Goal: Information Seeking & Learning: Learn about a topic

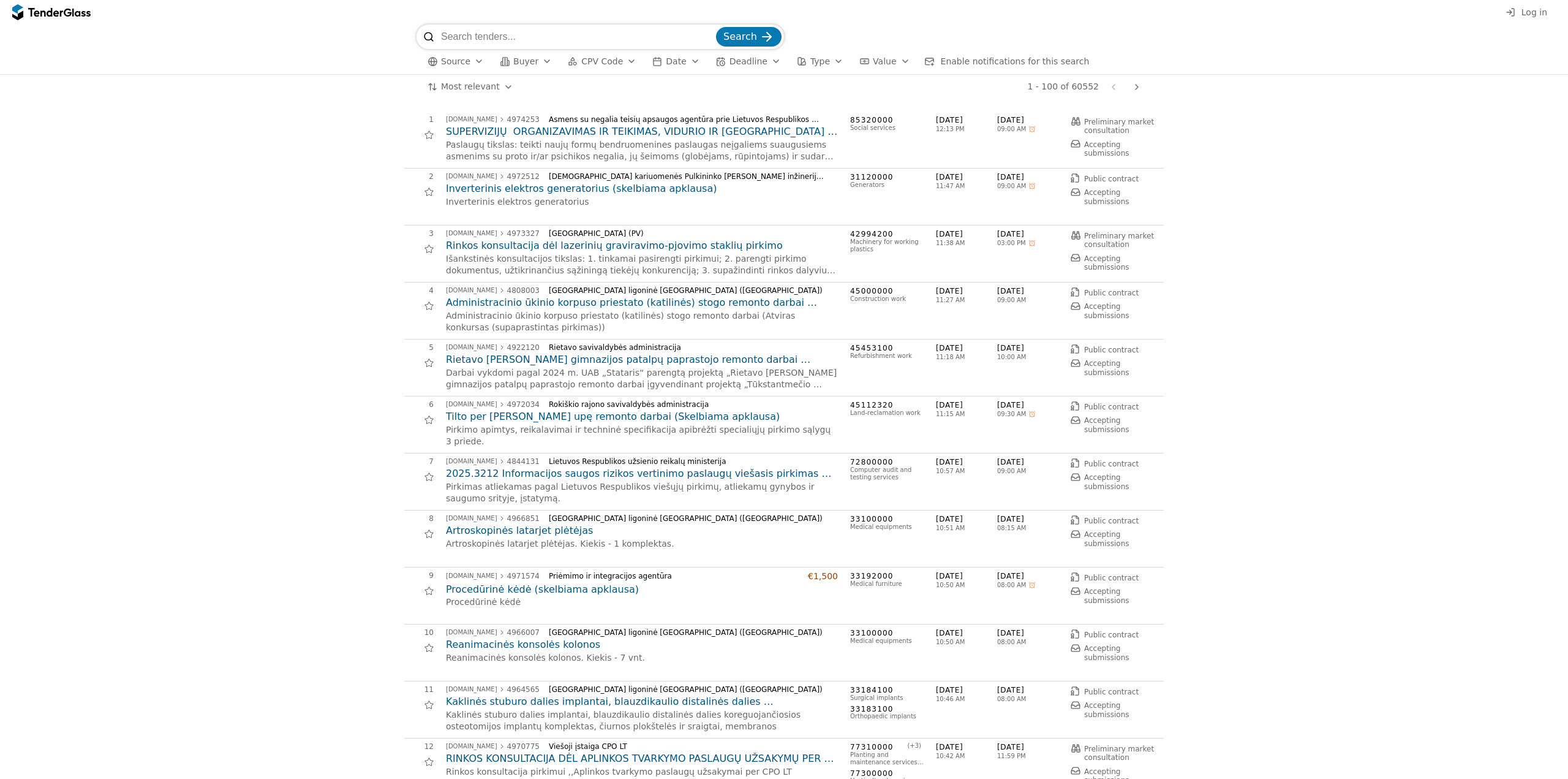
click at [1528, 14] on span "Log in" at bounding box center [1533, 12] width 25 height 9
click at [529, 64] on span "Buyer" at bounding box center [525, 61] width 25 height 9
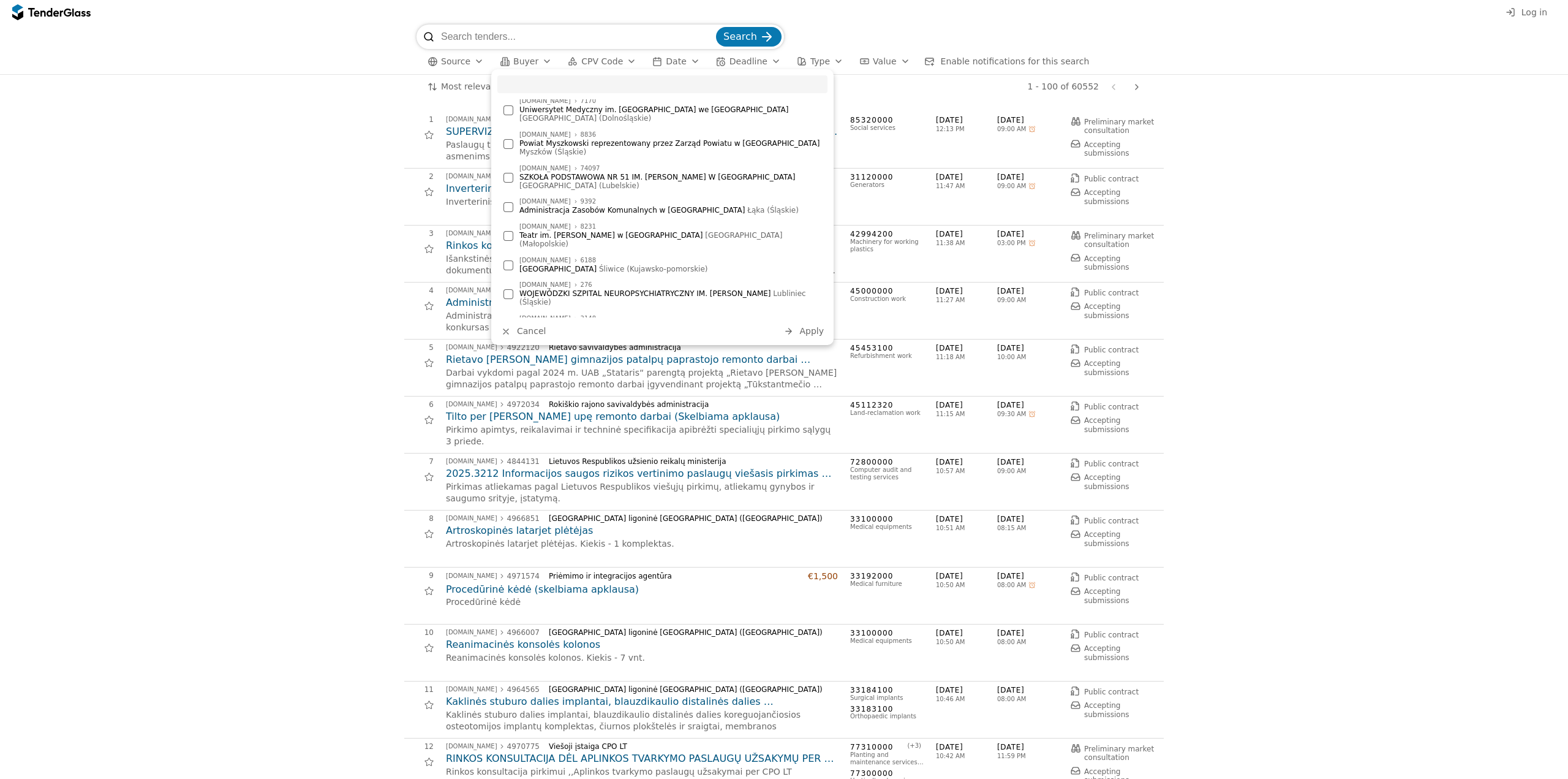
scroll to position [1715, 0]
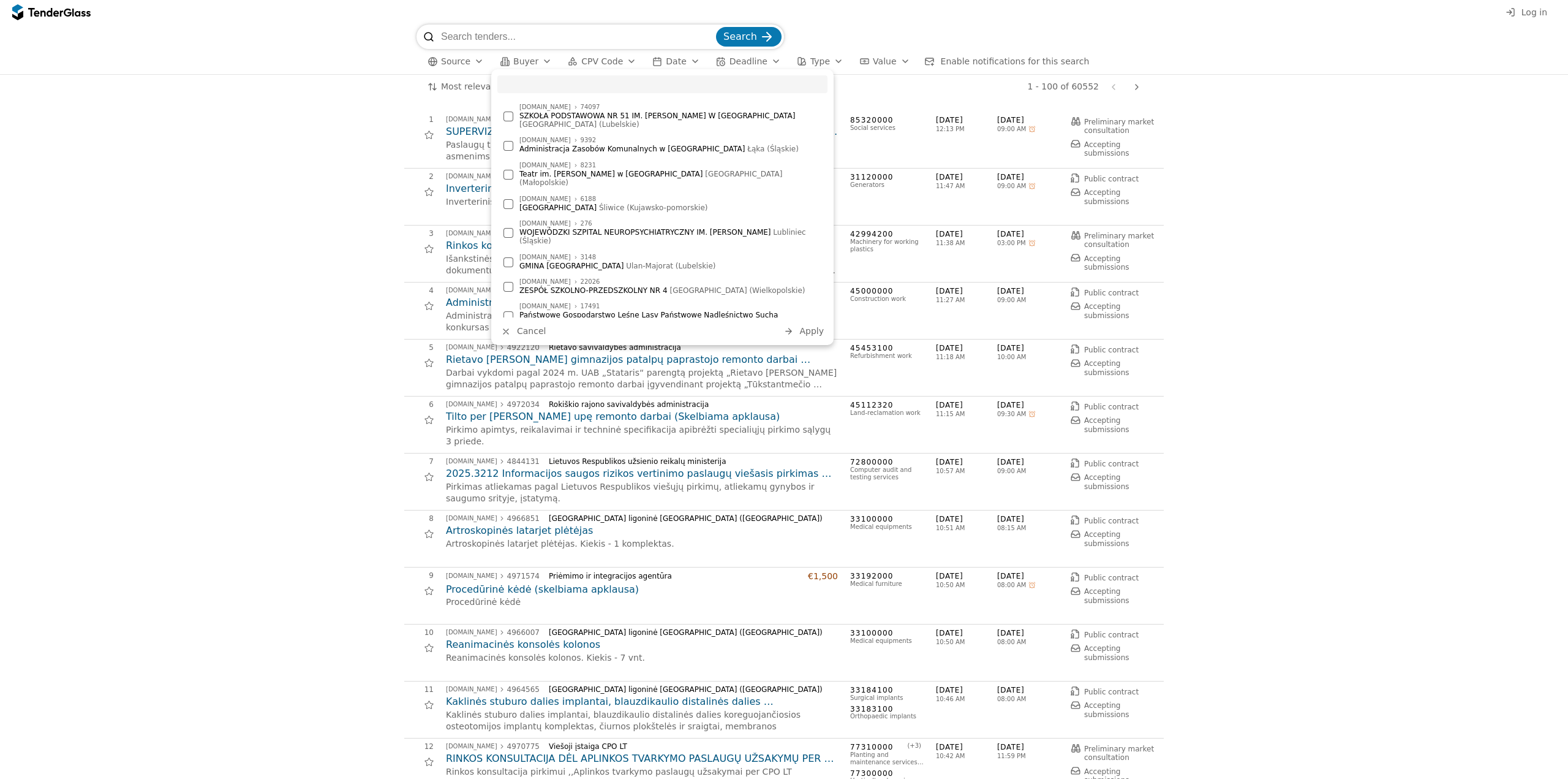
click at [509, 414] on div at bounding box center [508, 419] width 9 height 9
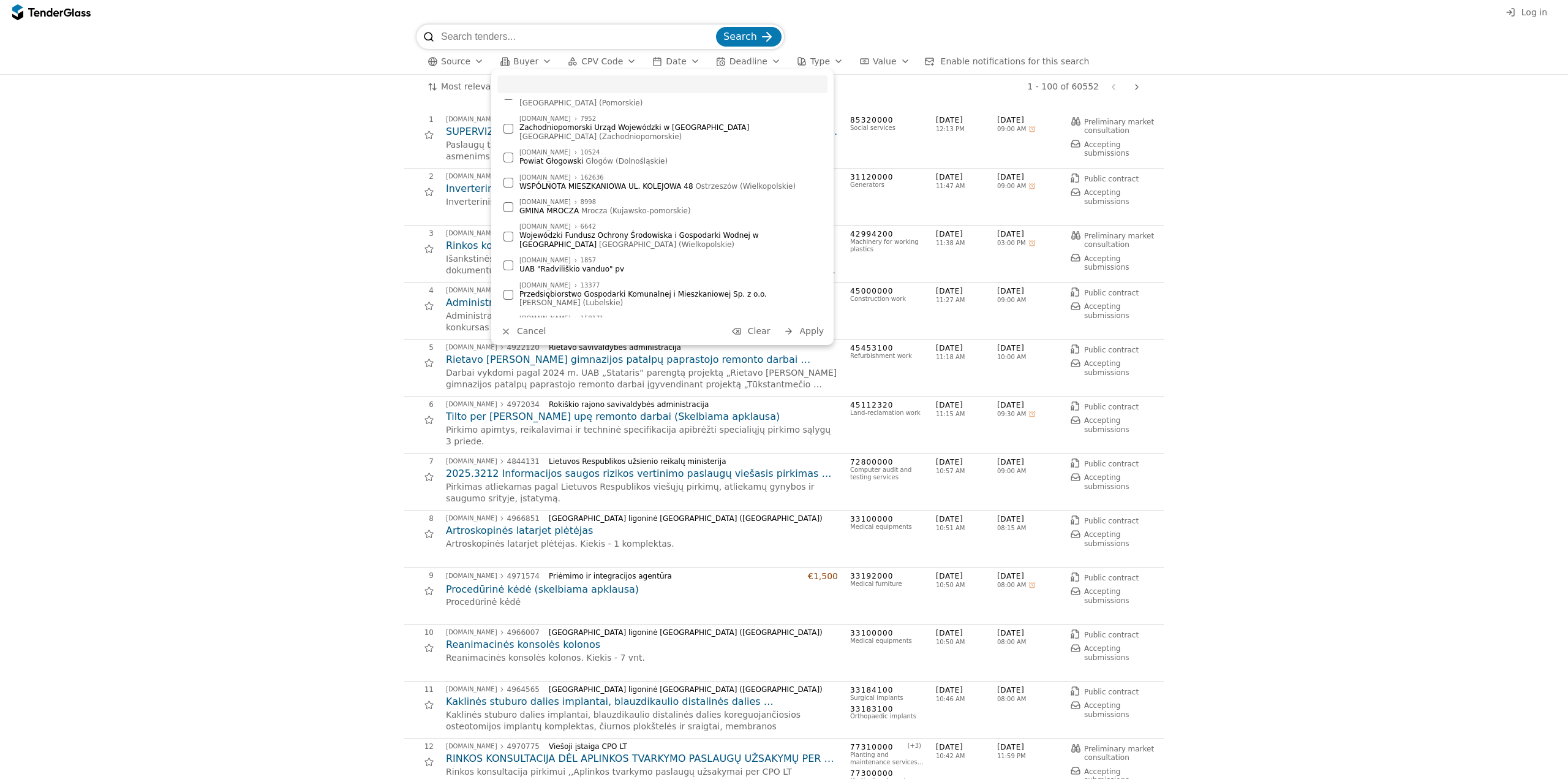
scroll to position [2477, 0]
click at [821, 332] on span "Apply" at bounding box center [812, 331] width 24 height 9
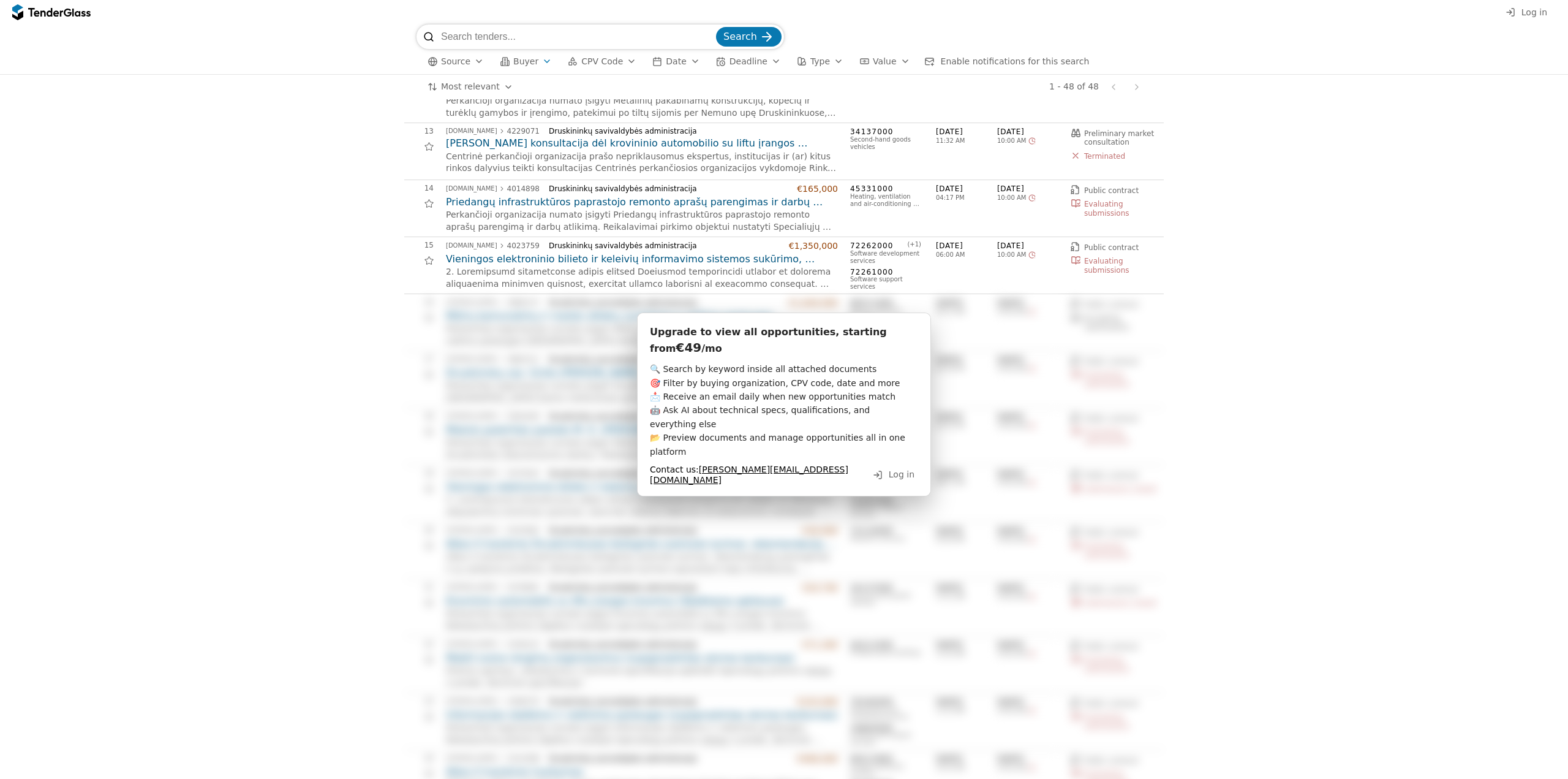
scroll to position [674, 0]
drag, startPoint x: 904, startPoint y: 330, endPoint x: 912, endPoint y: 331, distance: 8.1
click at [912, 331] on div "Upgrade to view all opportunities, starting from €49 /mo" at bounding box center [784, 338] width 269 height 31
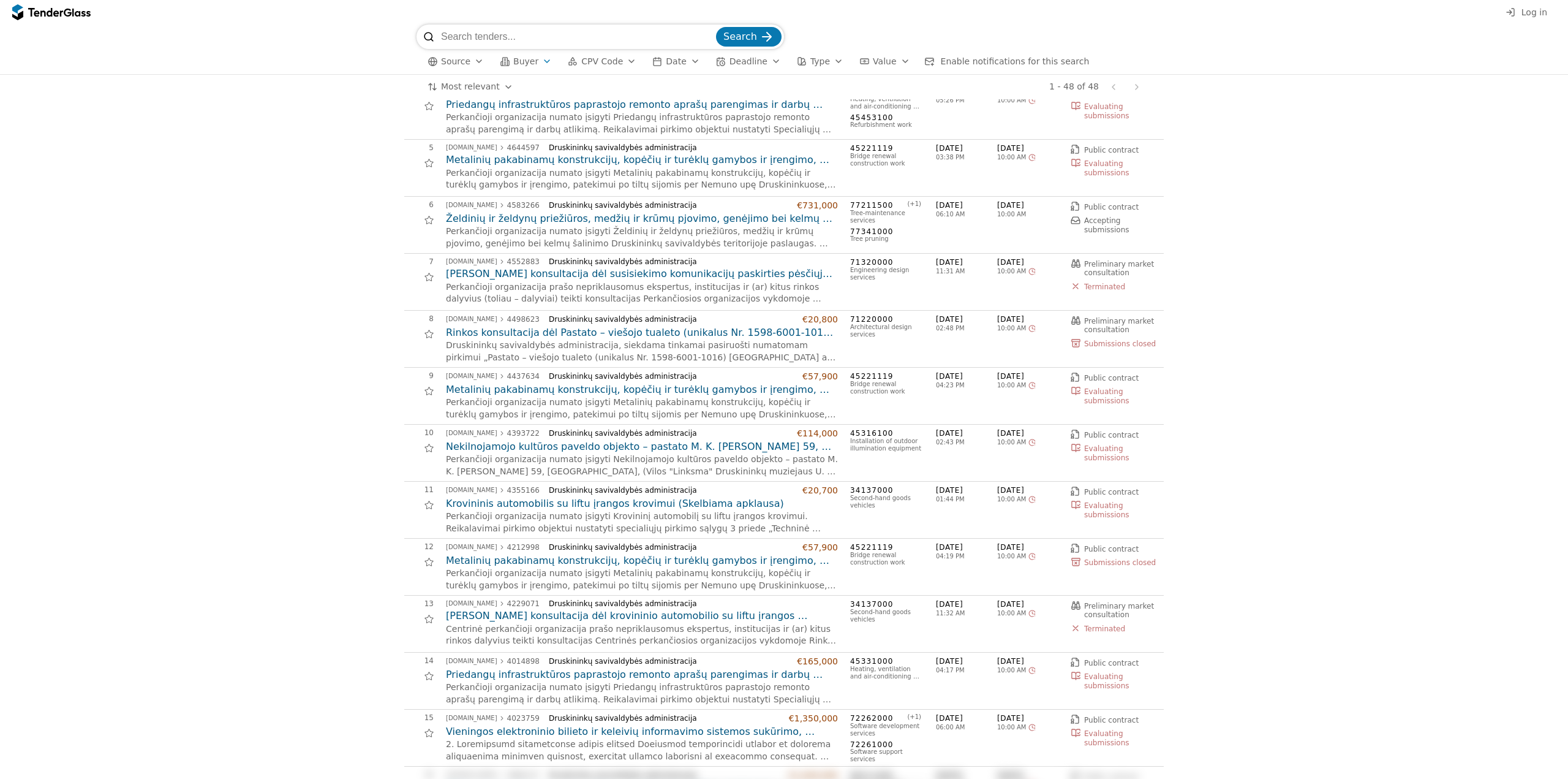
scroll to position [0, 0]
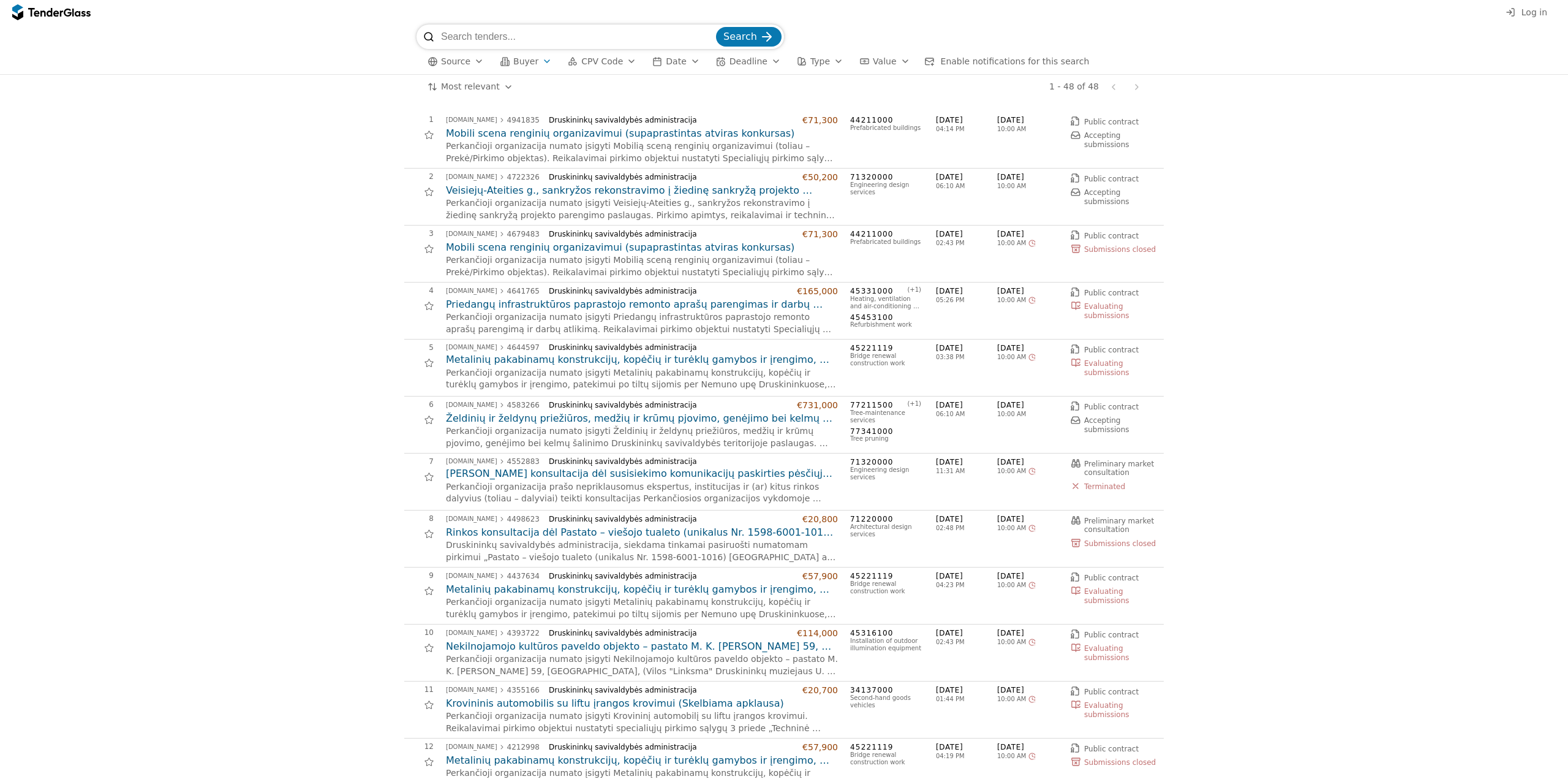
click at [458, 58] on span "Source" at bounding box center [455, 61] width 29 height 9
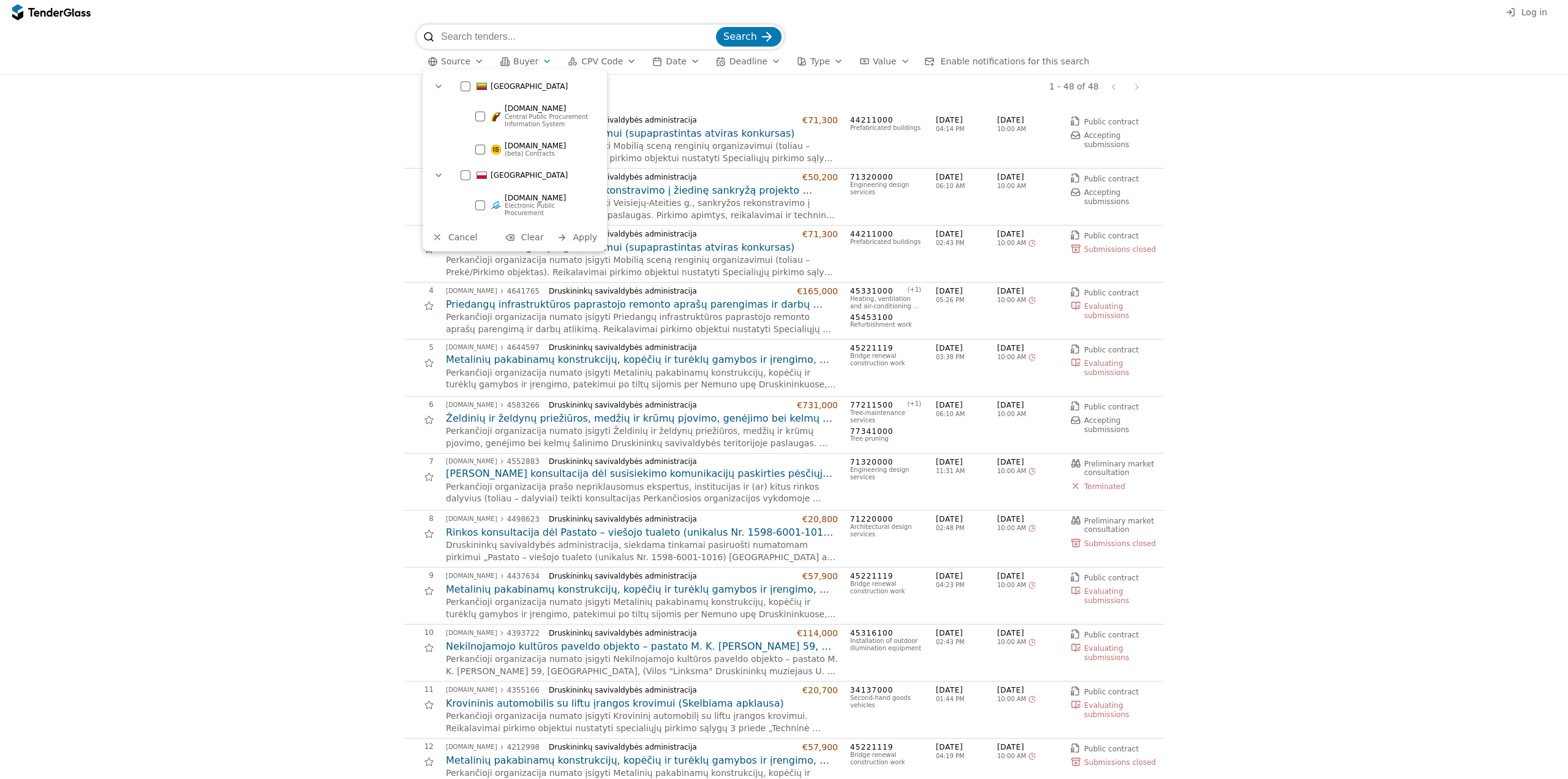
click at [468, 86] on div at bounding box center [465, 86] width 9 height 9
click at [587, 232] on span "Apply" at bounding box center [585, 237] width 24 height 9
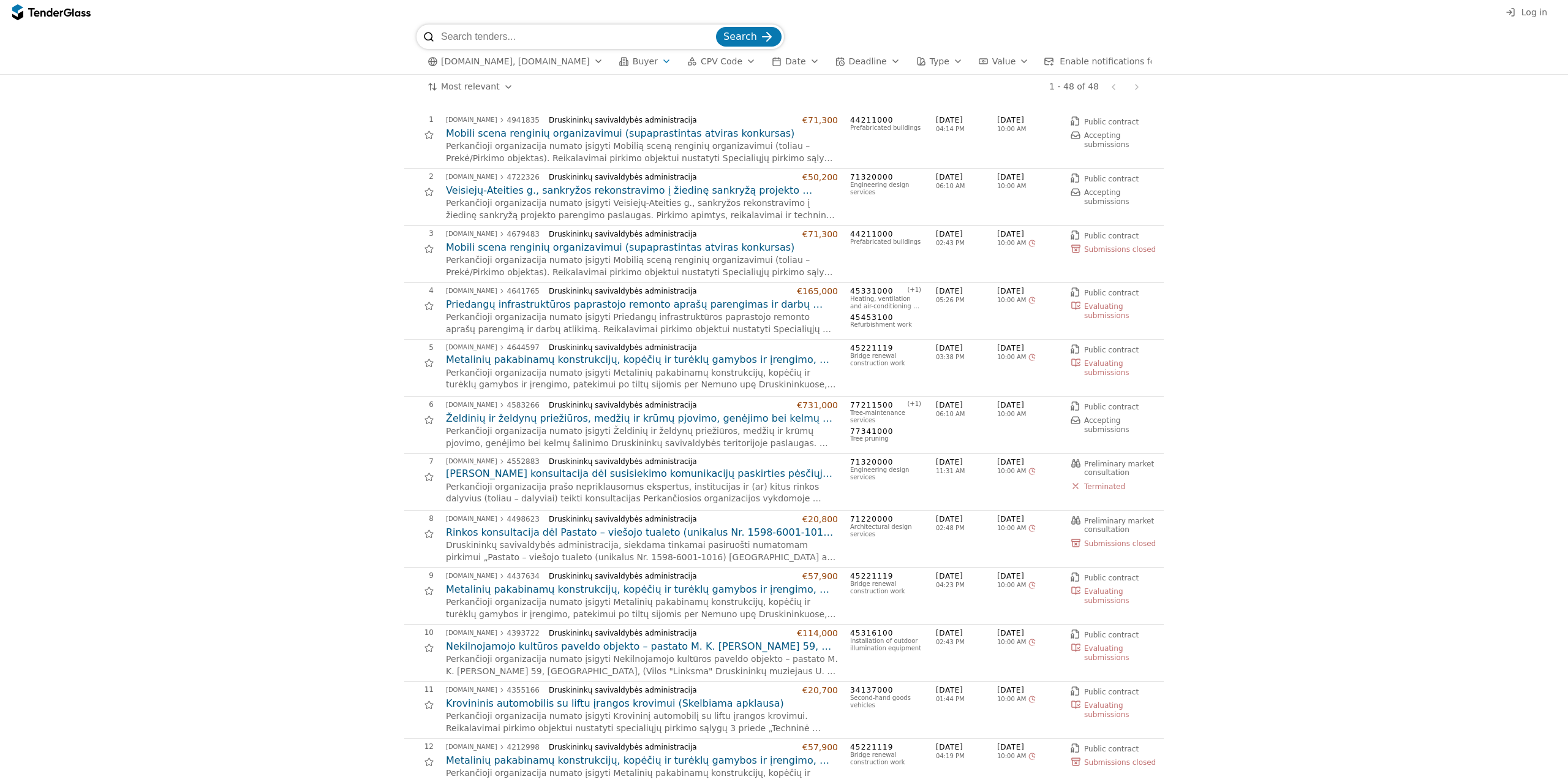
click at [632, 61] on span "Buyer" at bounding box center [644, 61] width 25 height 9
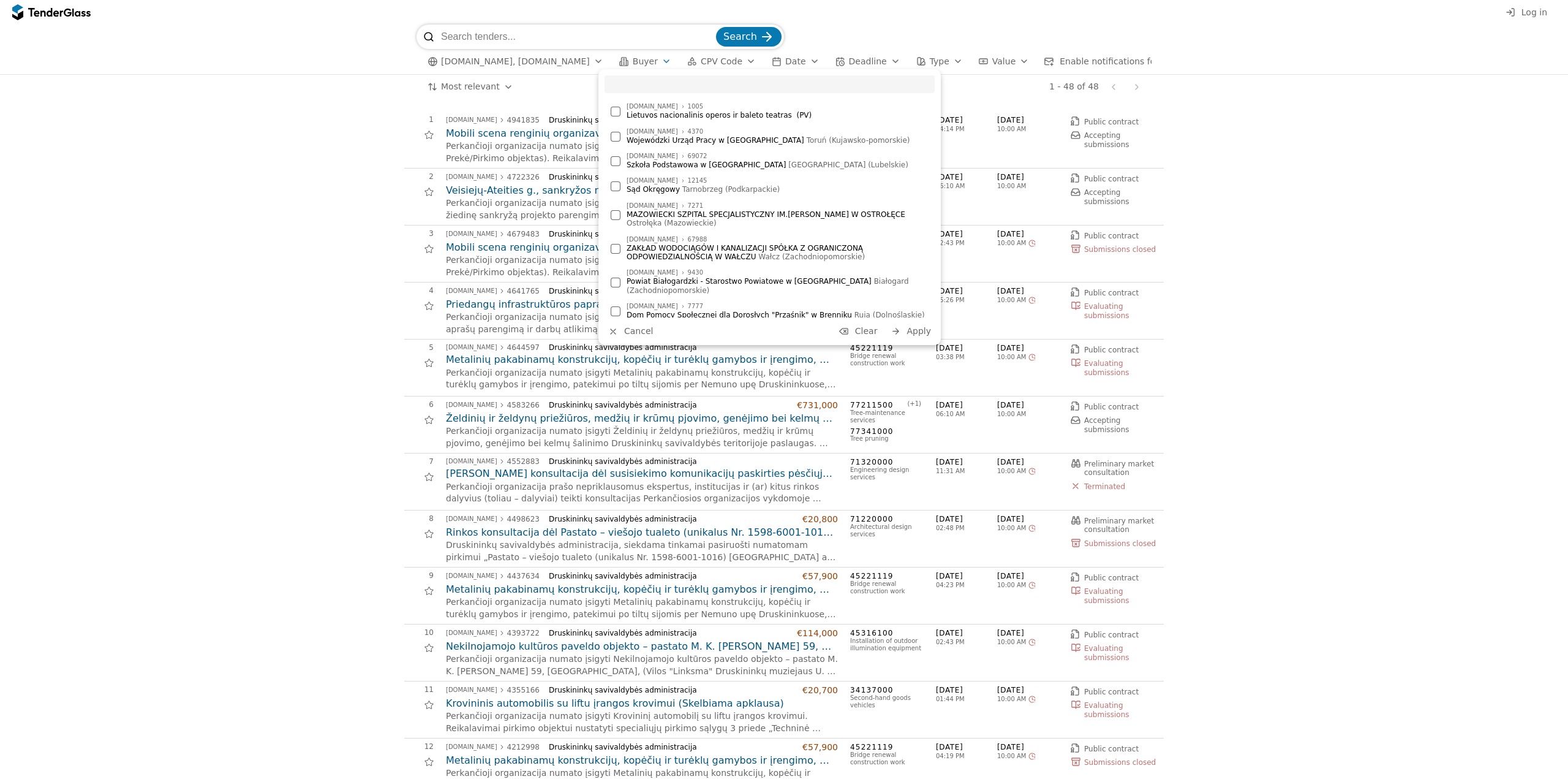
click at [632, 61] on span "Buyer" at bounding box center [644, 61] width 25 height 9
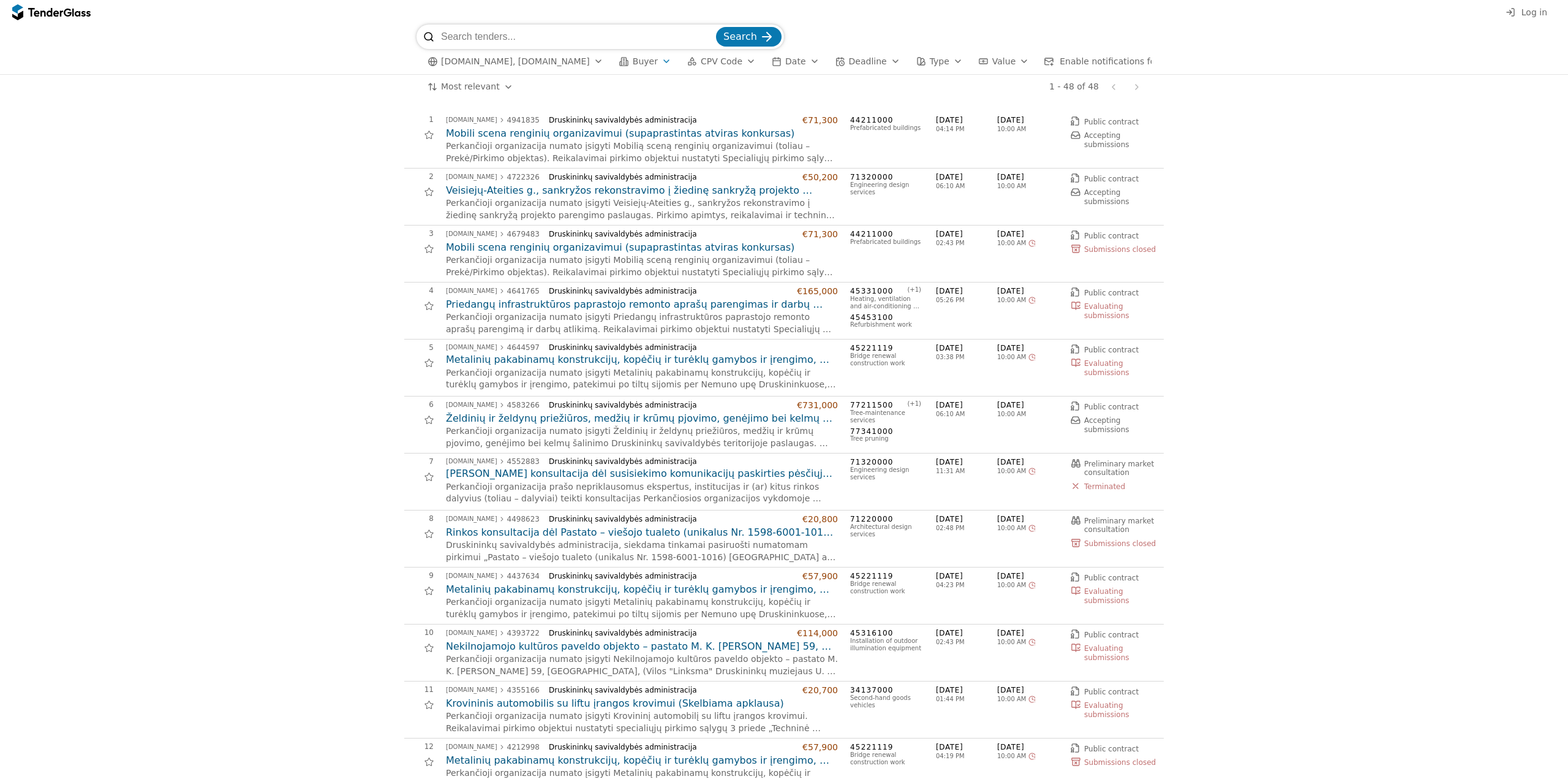
click at [734, 57] on div "button" at bounding box center [751, 61] width 35 height 32
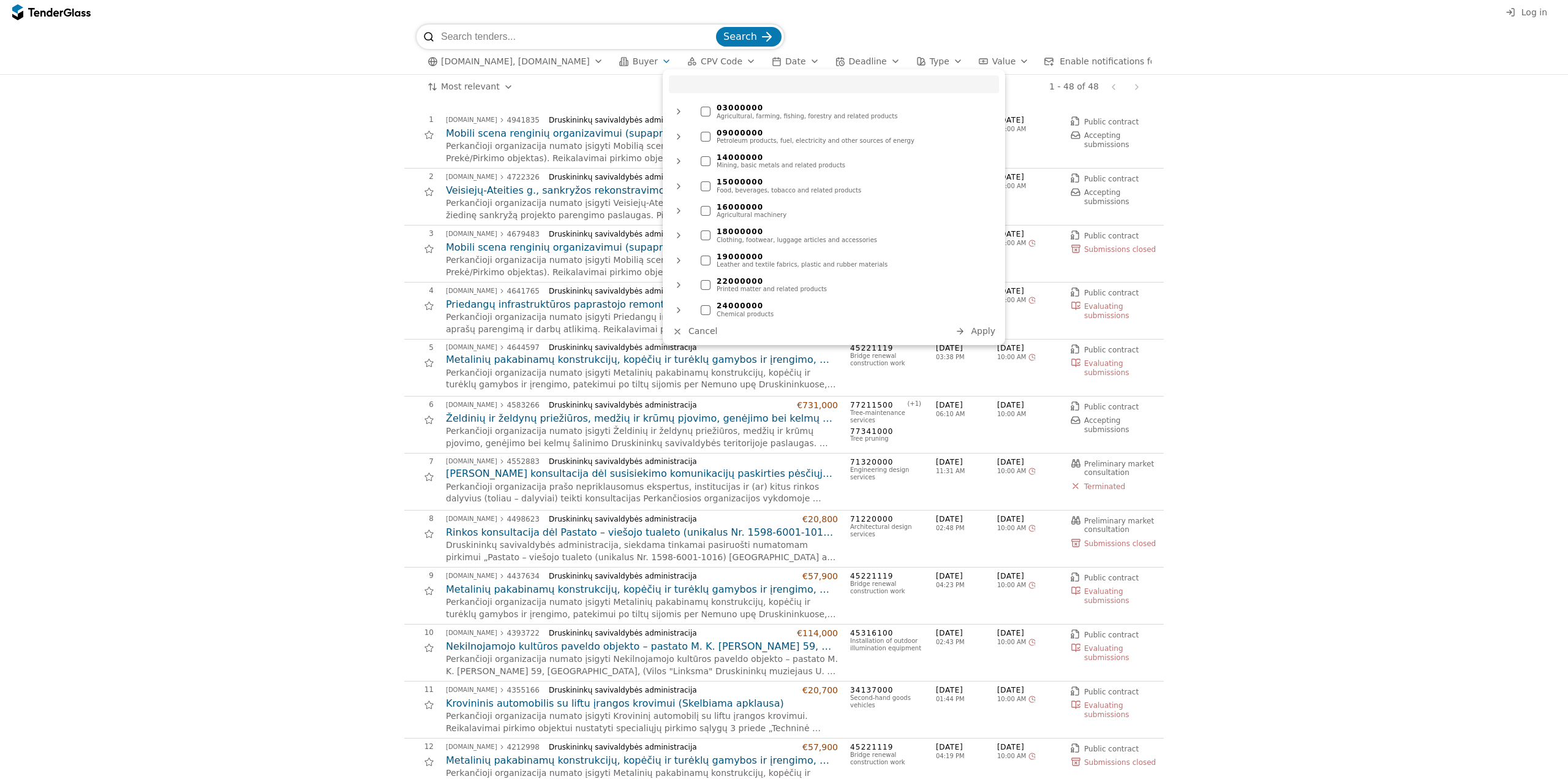
click at [372, 70] on div "Search [DOMAIN_NAME], [DOMAIN_NAME] Buyer CPV Code Date Deadline Type Value Ena…" at bounding box center [784, 49] width 1556 height 50
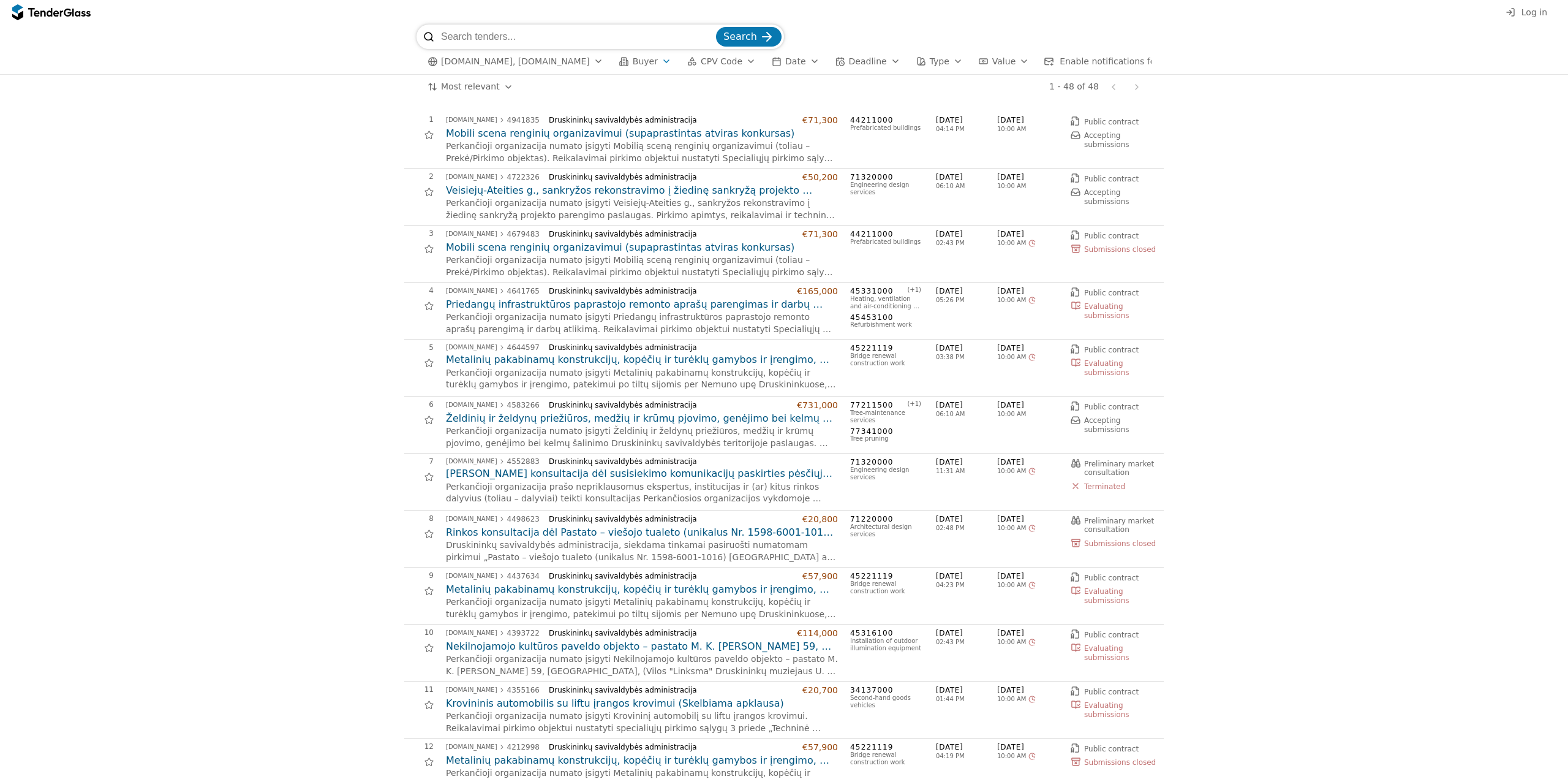
click at [798, 60] on div "button" at bounding box center [815, 61] width 35 height 32
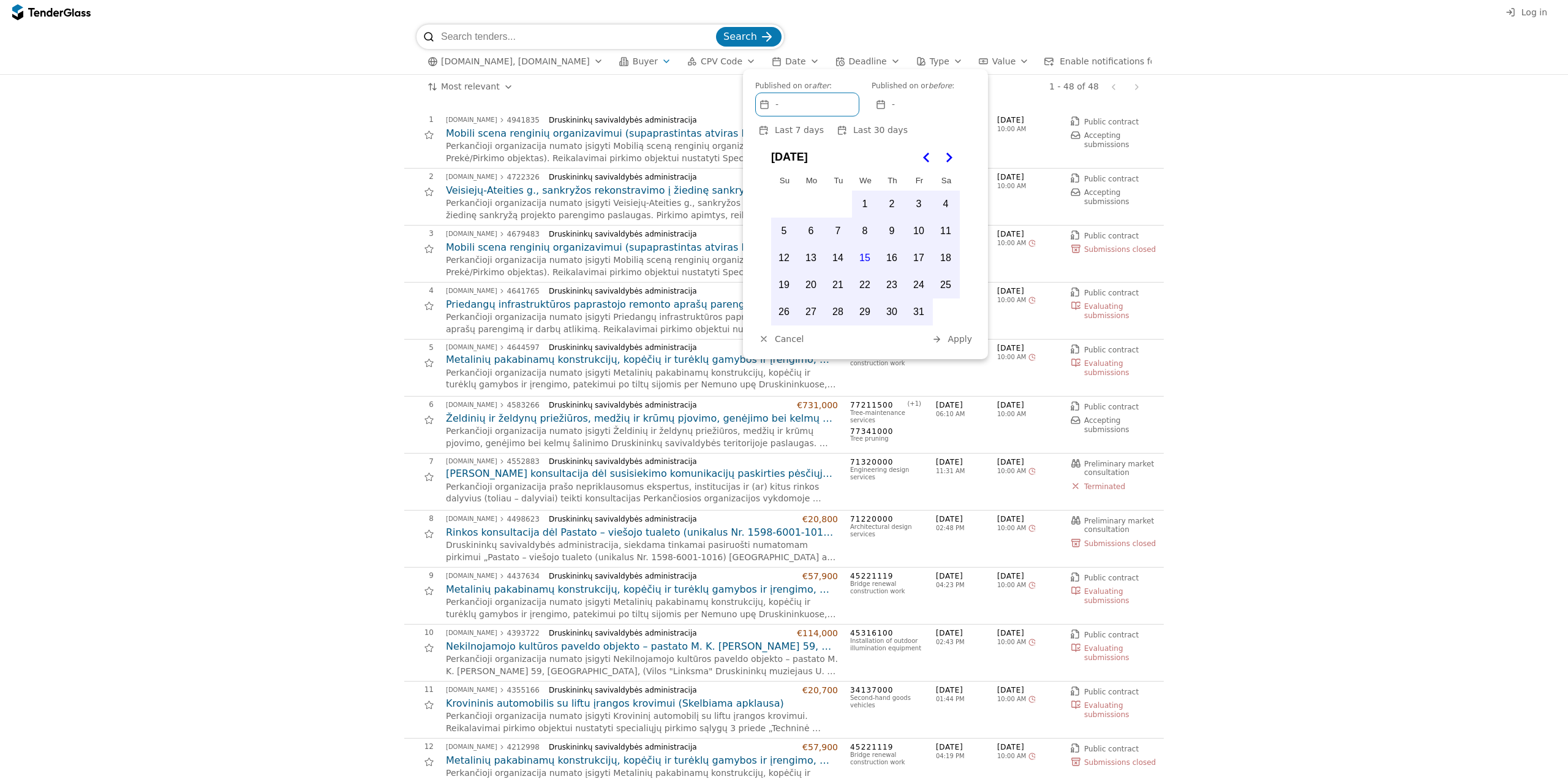
click at [798, 60] on div "button" at bounding box center [815, 61] width 35 height 32
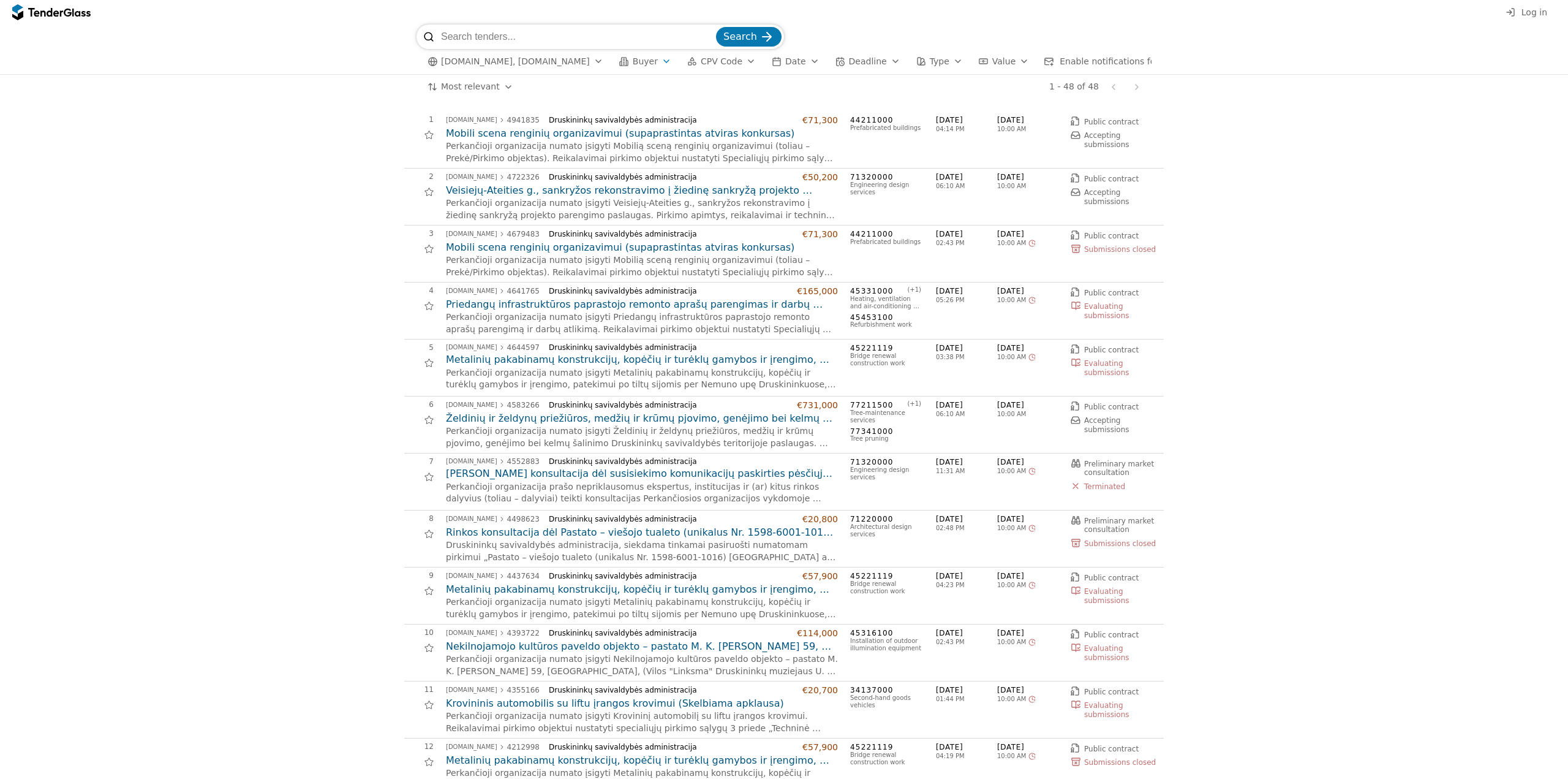
click at [853, 66] on span "Deadline" at bounding box center [868, 61] width 38 height 9
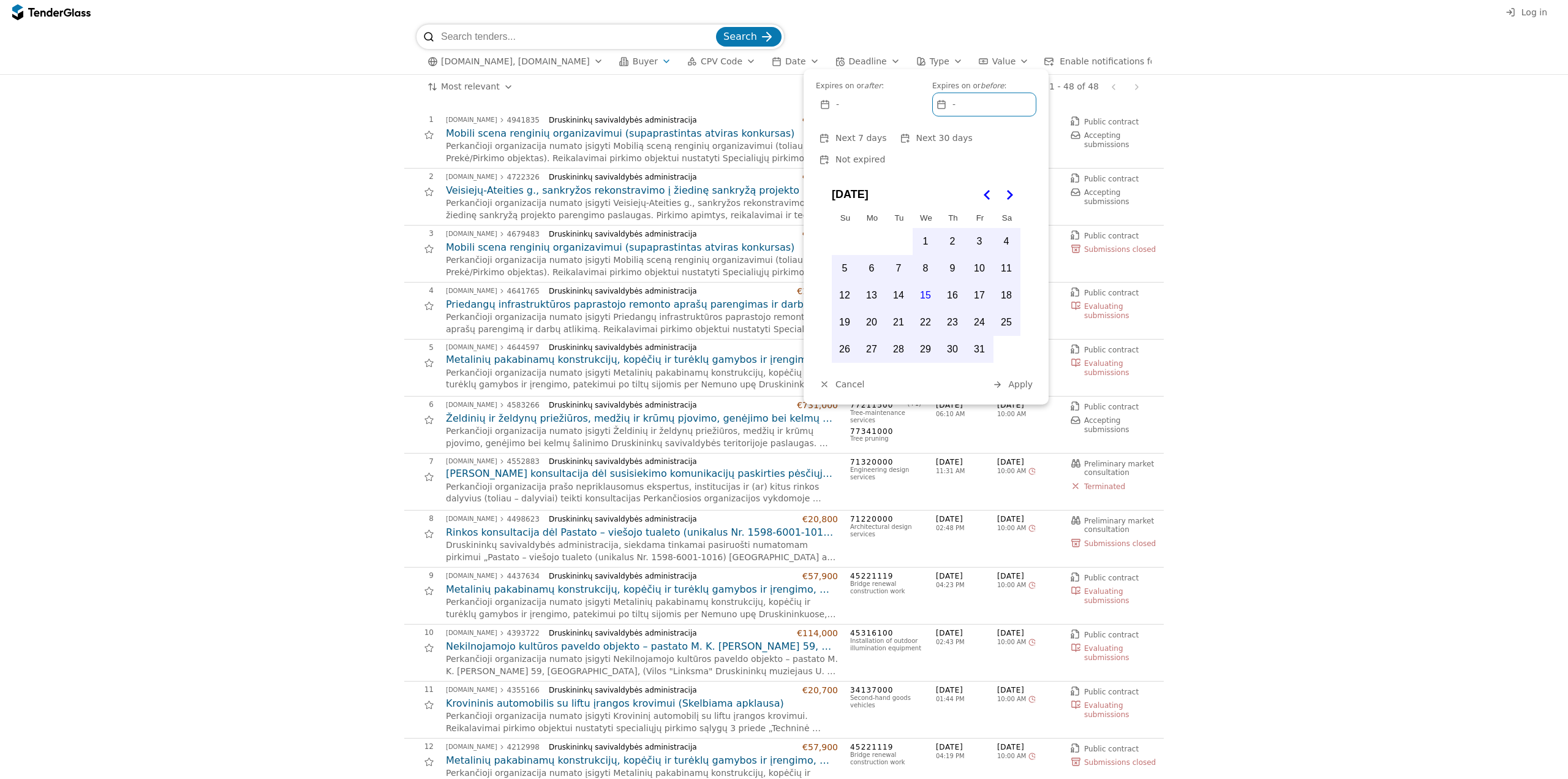
click at [940, 65] on div "button" at bounding box center [957, 61] width 35 height 32
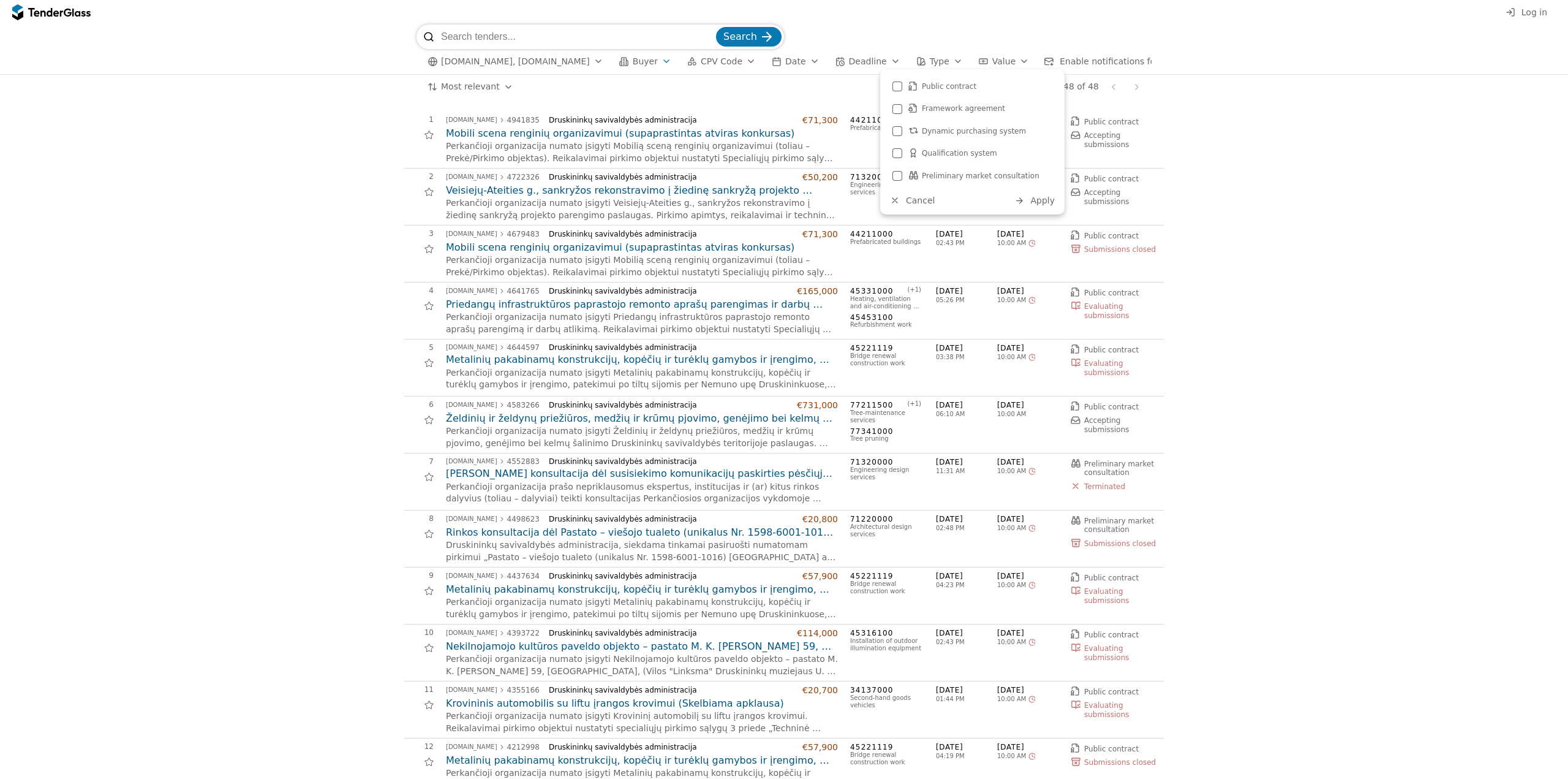
click at [1007, 57] on div "button" at bounding box center [1024, 61] width 35 height 32
click at [1226, 100] on div "Most relevant Save this search 1 - 48 of 48 Previous page Next page" at bounding box center [784, 87] width 1556 height 24
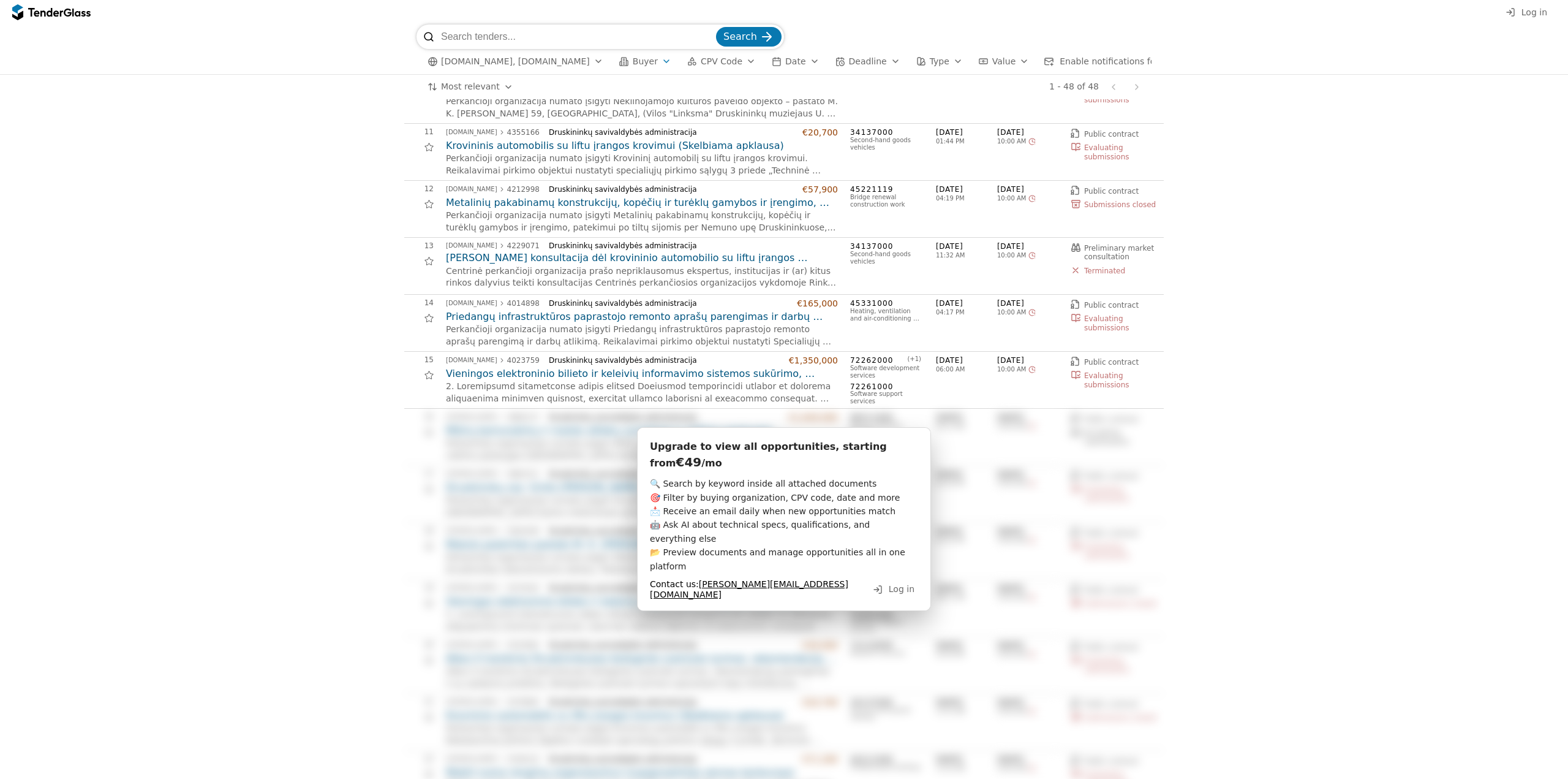
scroll to position [674, 0]
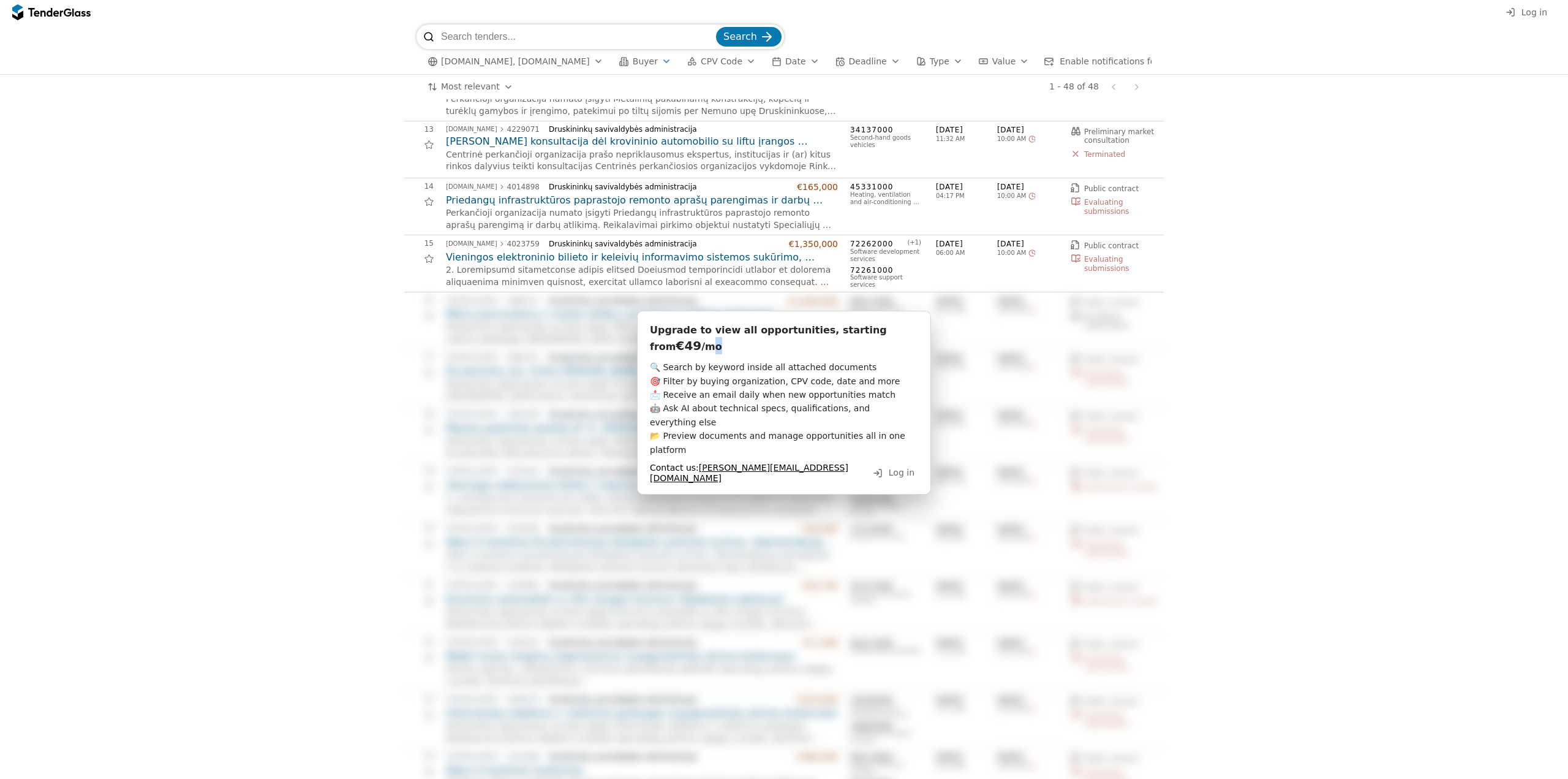
drag, startPoint x: 901, startPoint y: 340, endPoint x: 882, endPoint y: 352, distance: 22.5
click at [915, 346] on div "Upgrade to view all opportunities, starting from €49 /mo 🔍 Search by keyword in…" at bounding box center [784, 403] width 294 height 184
click at [882, 352] on div "Upgrade to view all opportunities, starting from €49 /mo 🔍 Search by keyword in…" at bounding box center [784, 403] width 294 height 184
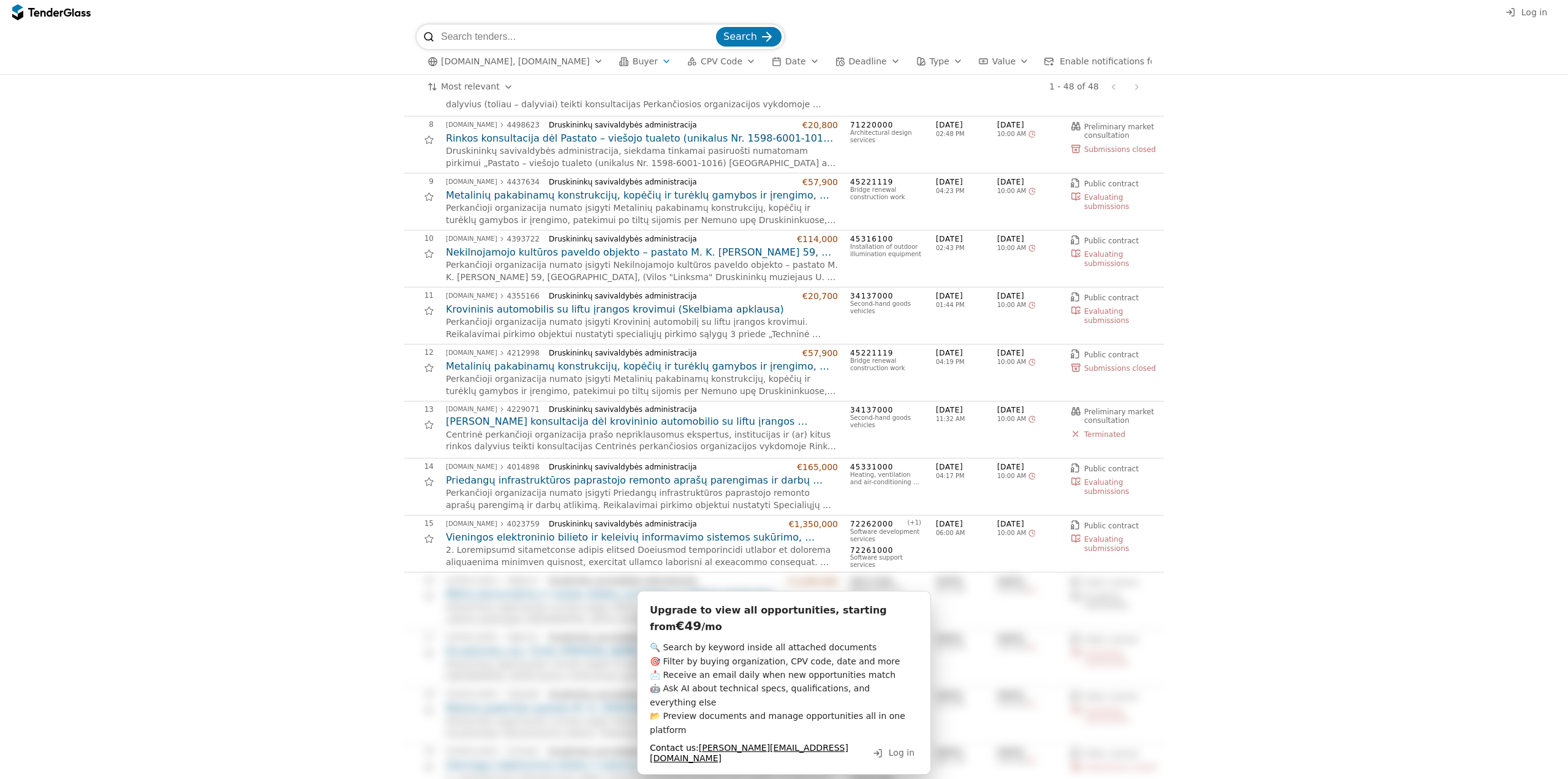
scroll to position [0, 0]
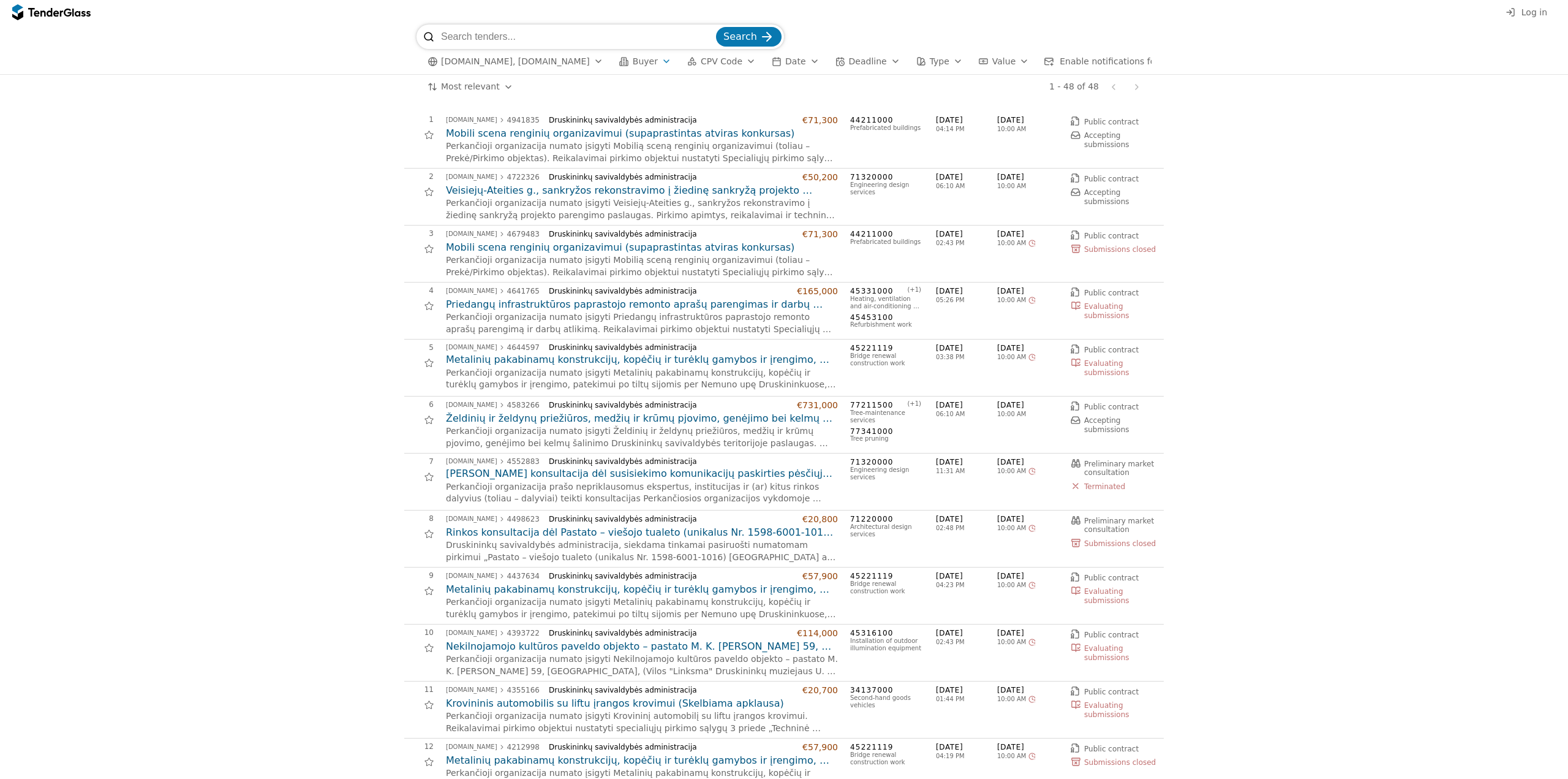
click at [575, 58] on button "[DOMAIN_NAME], [DOMAIN_NAME]" at bounding box center [516, 61] width 186 height 15
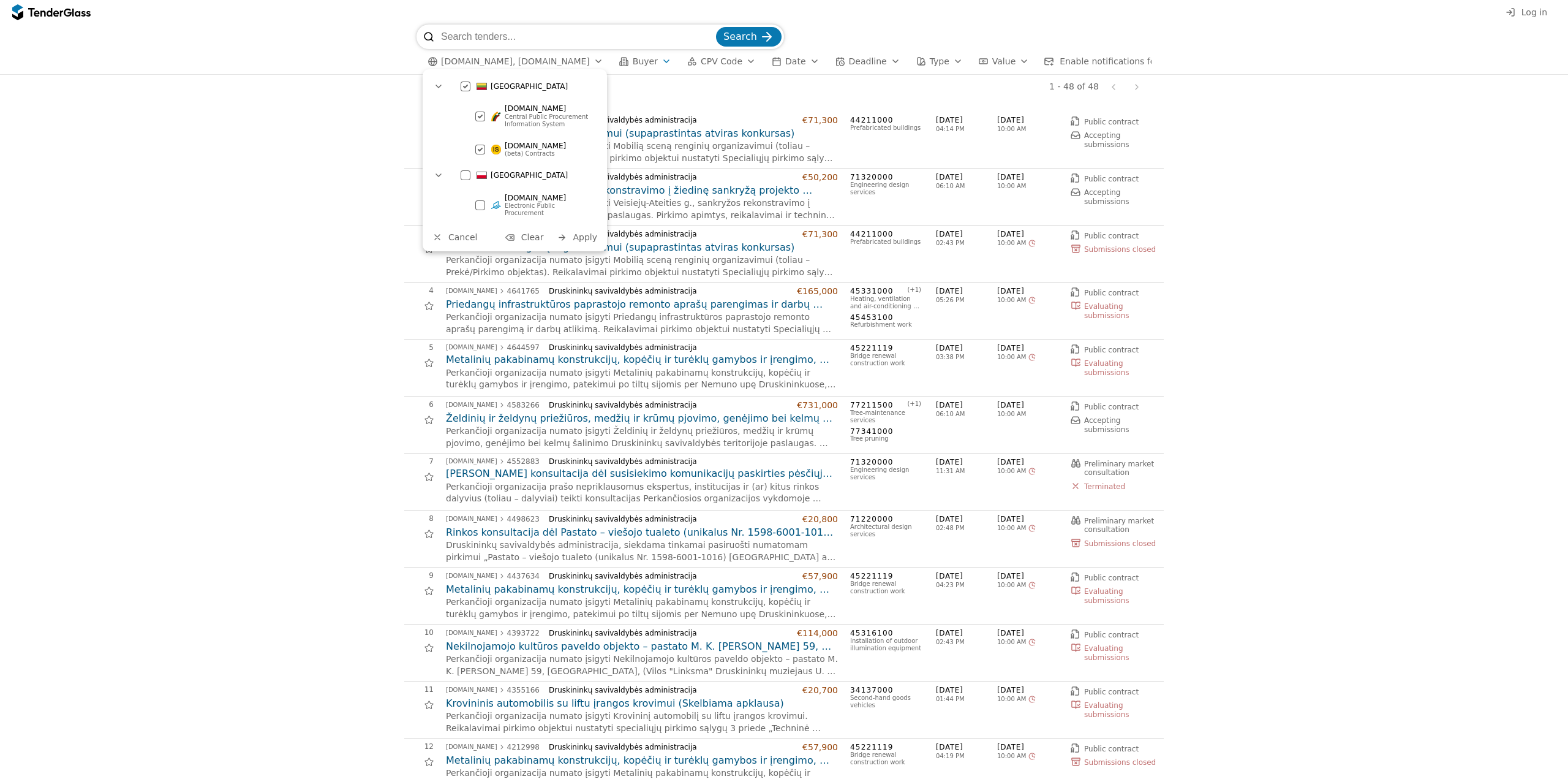
click at [469, 84] on div at bounding box center [466, 86] width 43 height 41
click at [467, 174] on div at bounding box center [465, 175] width 9 height 9
click at [587, 232] on span "Apply" at bounding box center [585, 237] width 24 height 9
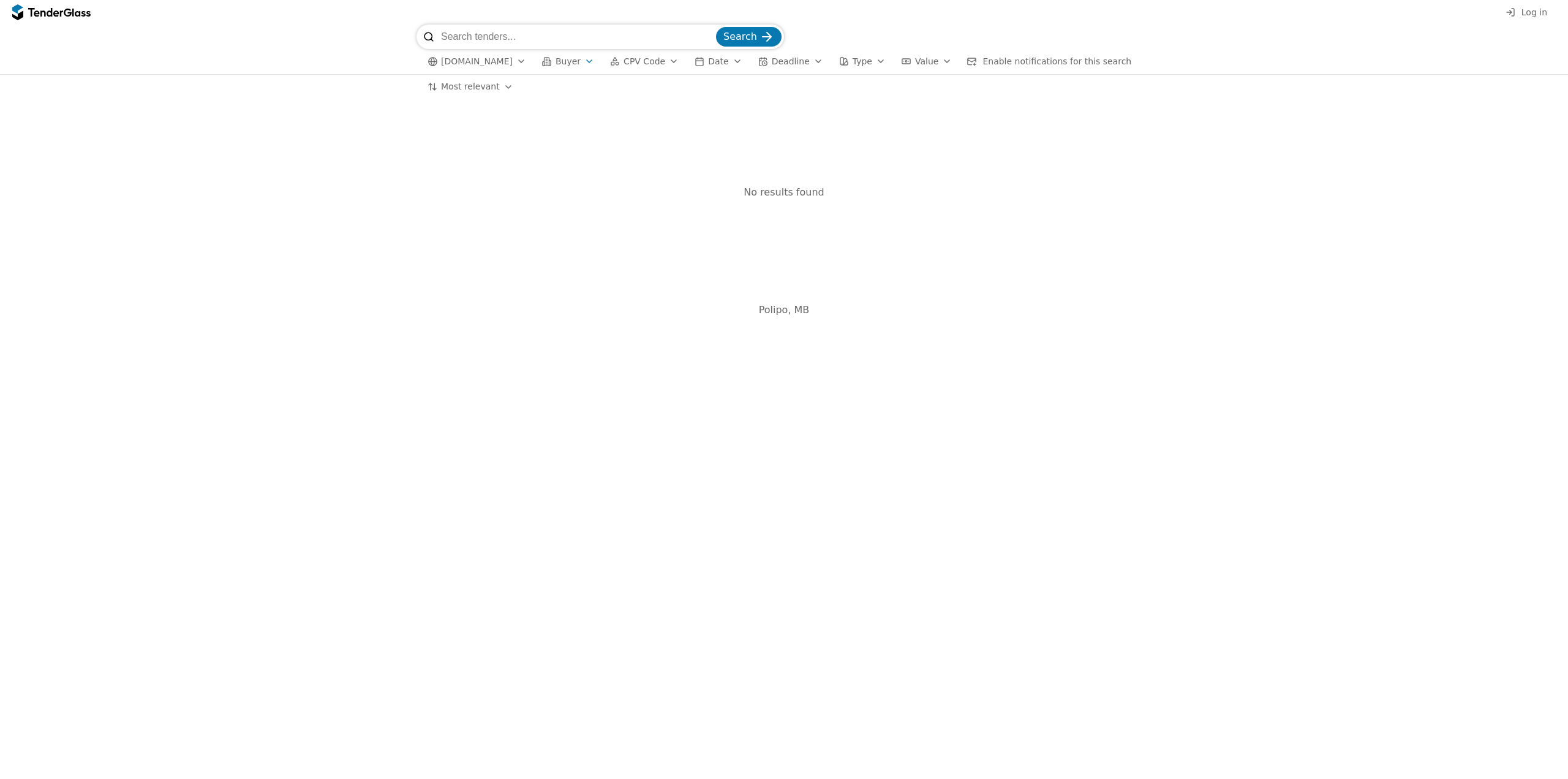
click at [529, 63] on div "button" at bounding box center [521, 61] width 35 height 32
click at [467, 173] on div at bounding box center [466, 175] width 43 height 41
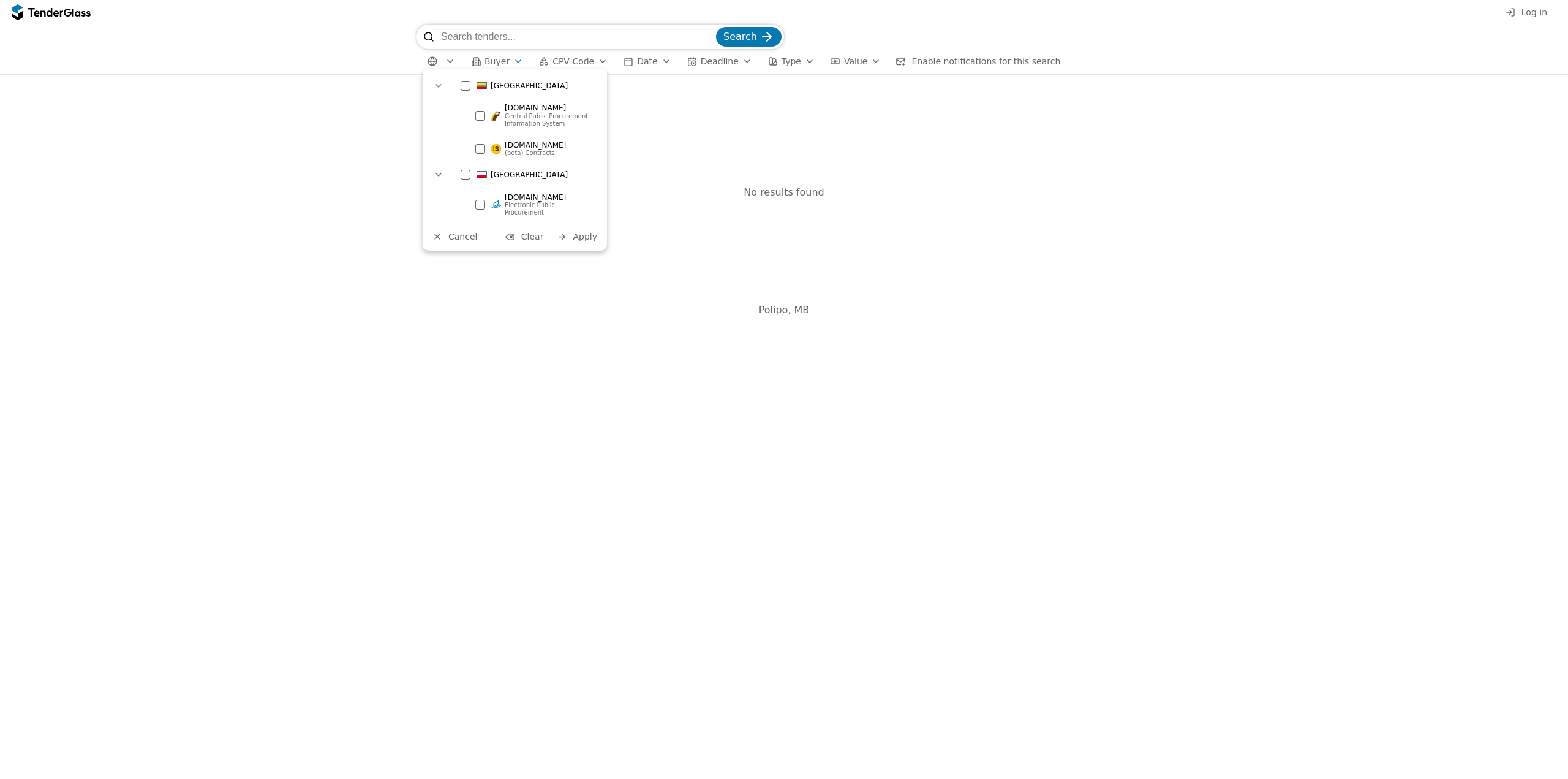
click at [579, 231] on span "Apply" at bounding box center [585, 236] width 24 height 9
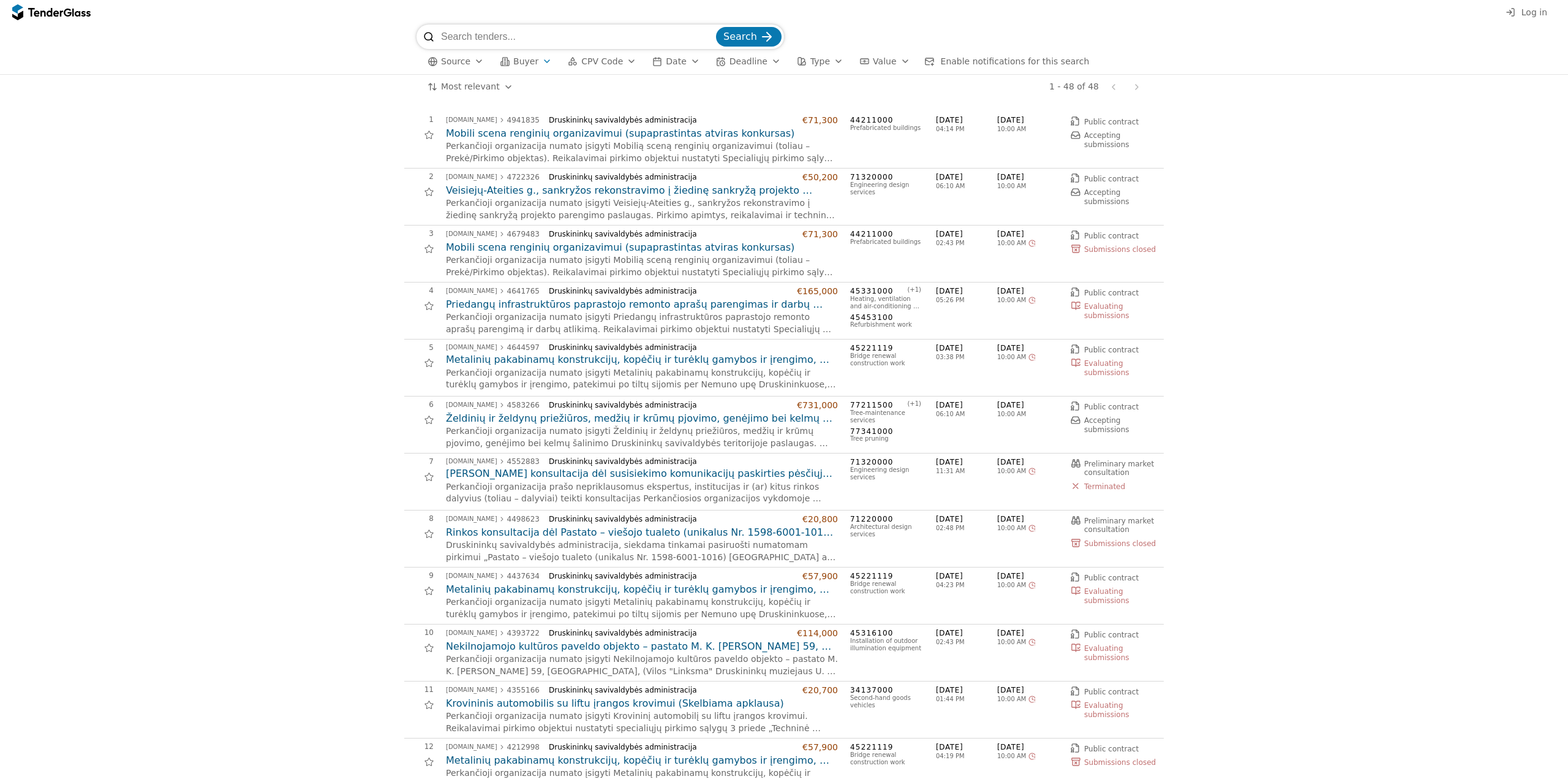
click at [457, 58] on span "Source" at bounding box center [455, 61] width 29 height 9
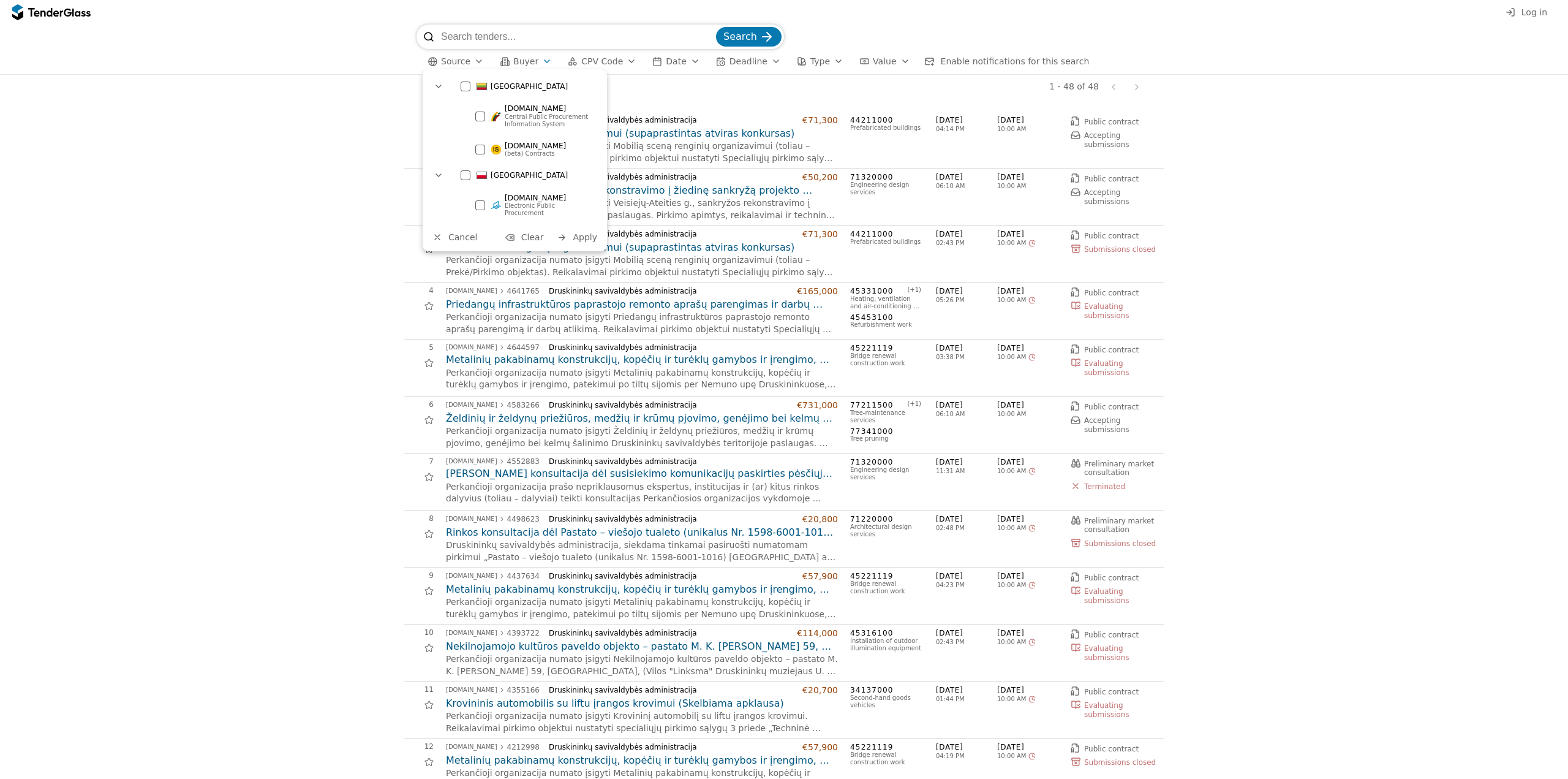
click at [481, 201] on div at bounding box center [480, 205] width 9 height 9
click at [576, 232] on span "Apply" at bounding box center [585, 237] width 24 height 9
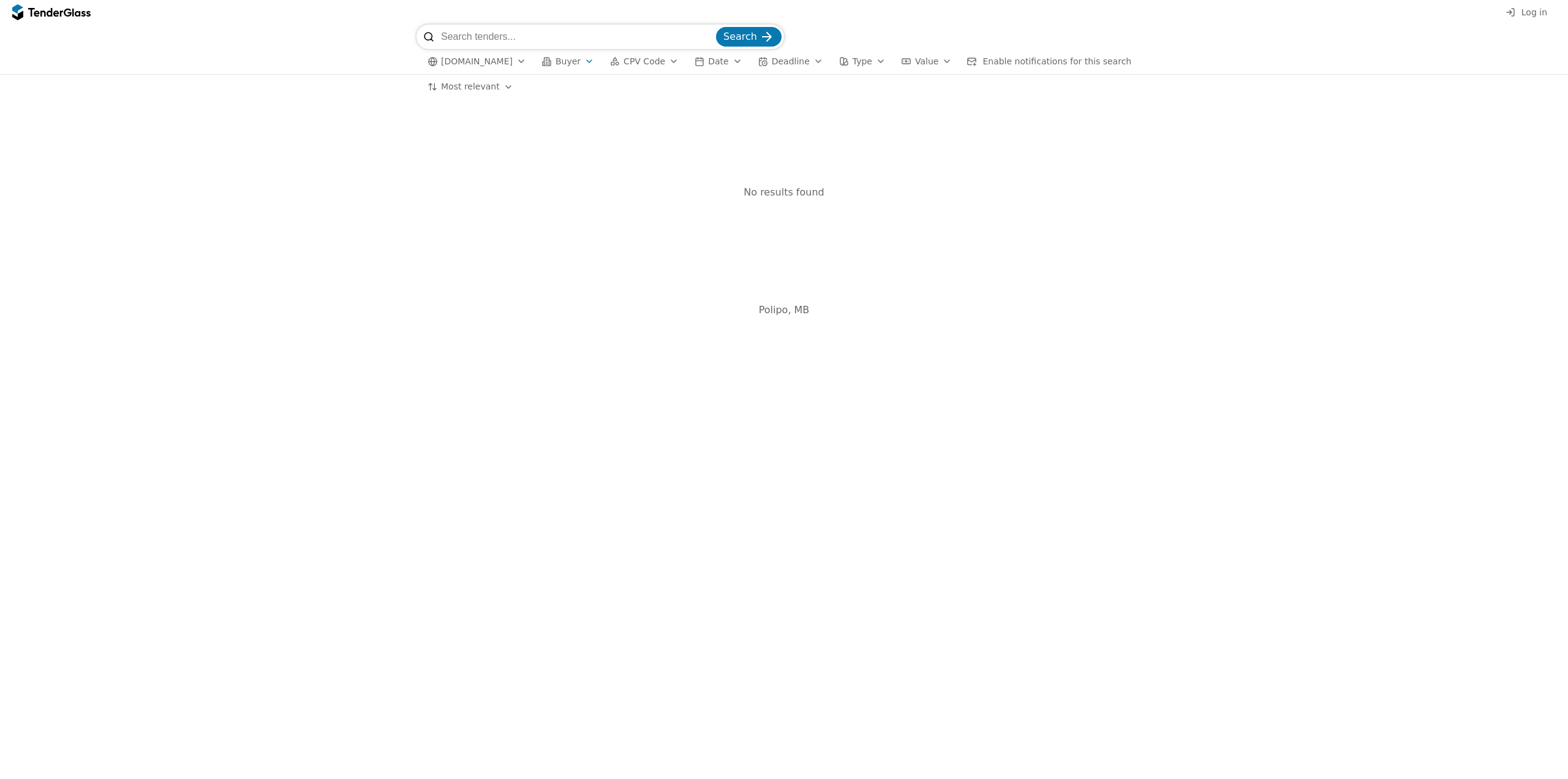
click at [560, 59] on span "Buyer" at bounding box center [567, 61] width 25 height 9
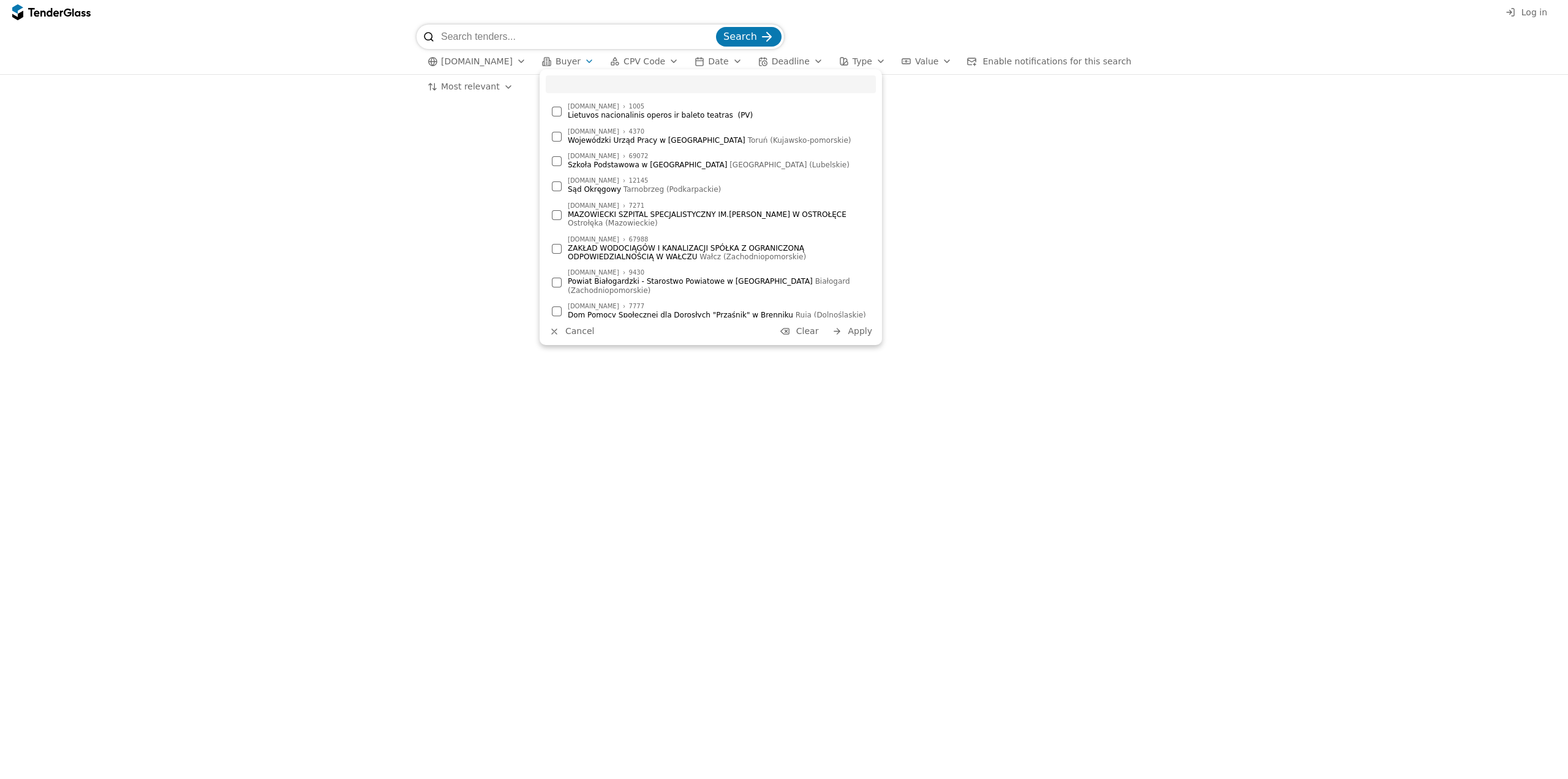
click at [513, 61] on span "[DOMAIN_NAME]" at bounding box center [476, 61] width 71 height 10
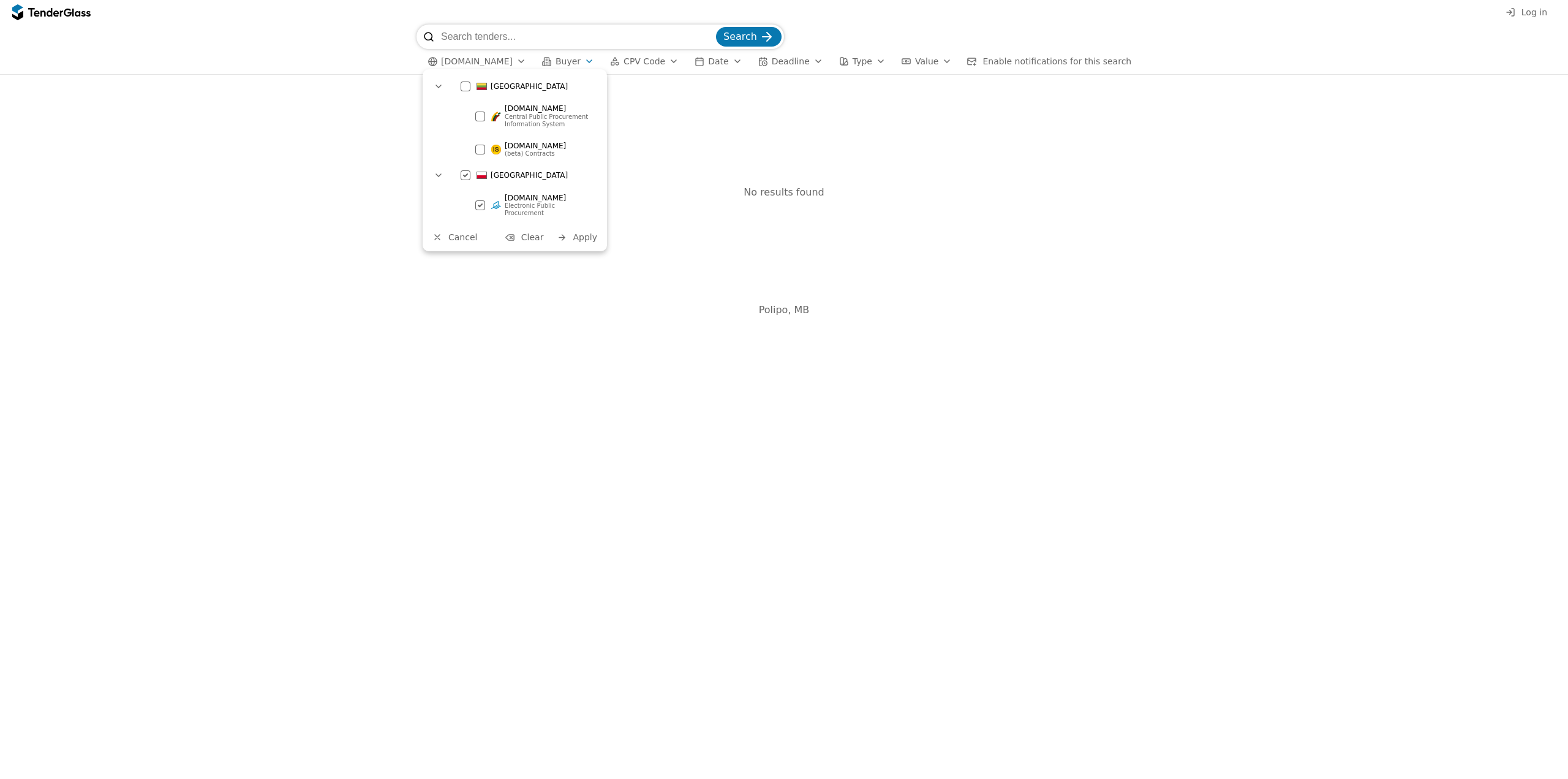
click at [462, 172] on div at bounding box center [466, 175] width 43 height 41
click at [505, 153] on span "(beta) Contracts" at bounding box center [529, 152] width 50 height 7
click at [586, 232] on span "Apply" at bounding box center [585, 237] width 24 height 9
click at [564, 60] on span "Buyer" at bounding box center [567, 61] width 25 height 9
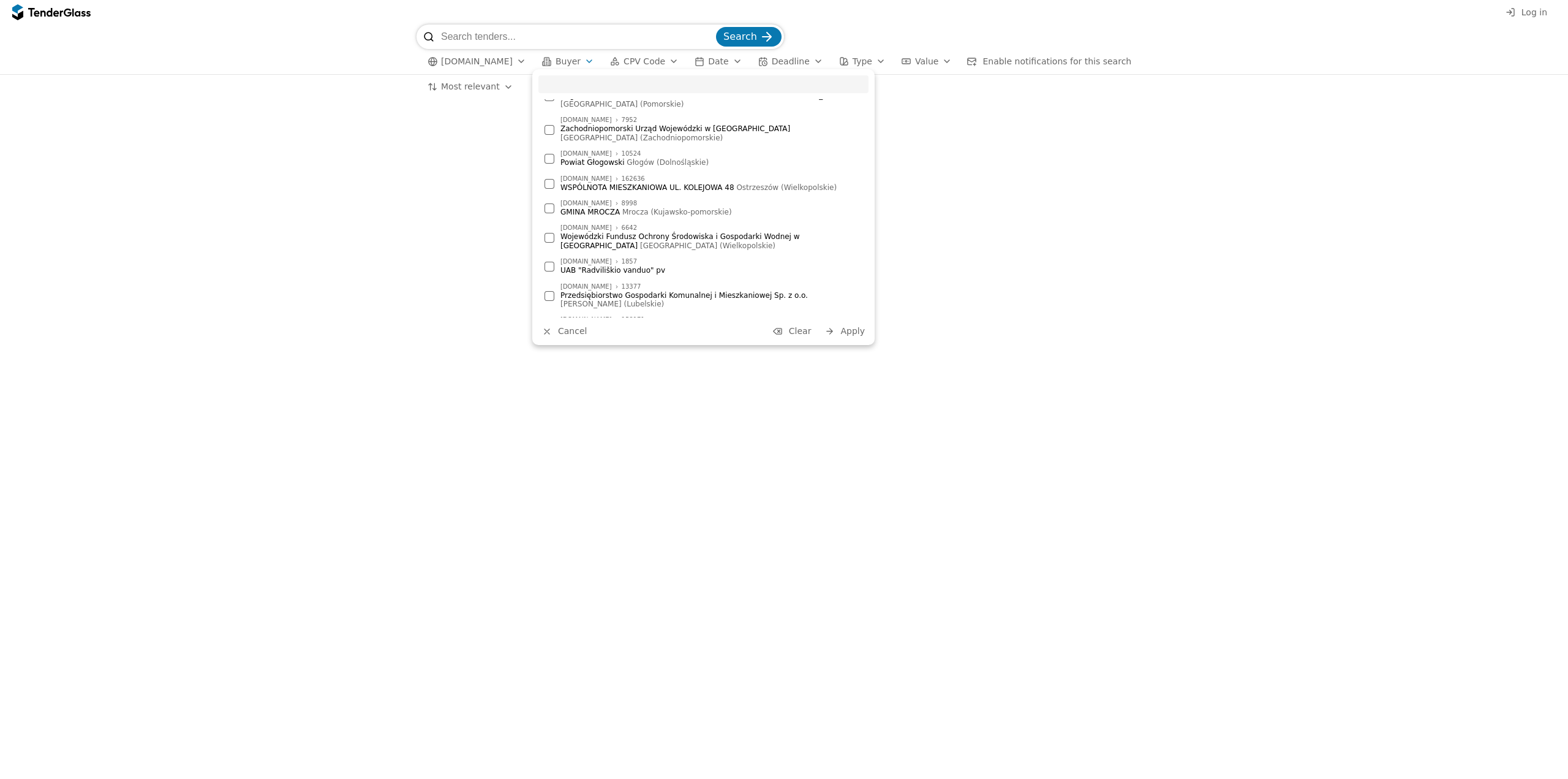
scroll to position [2477, 0]
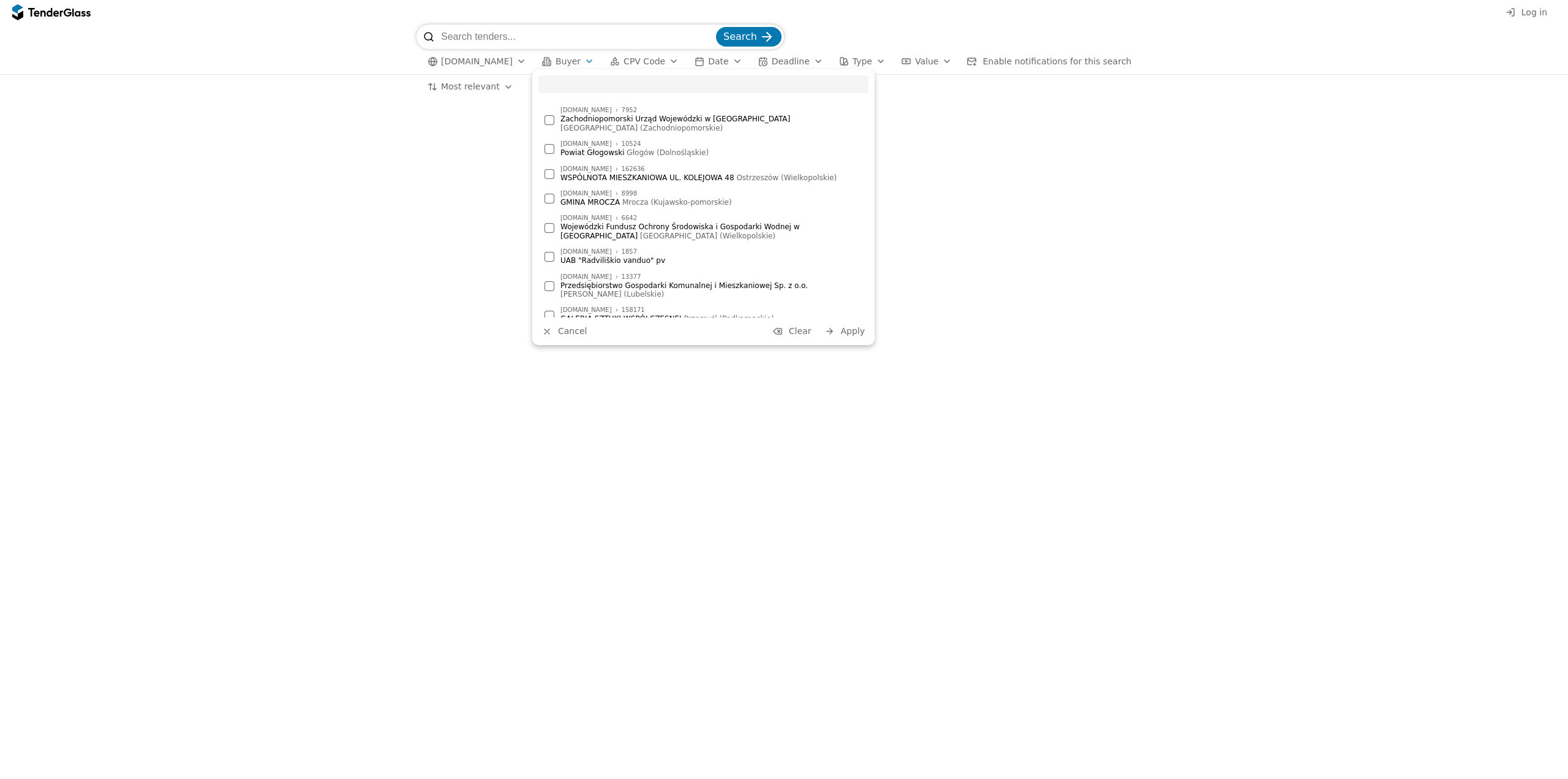
click at [791, 328] on button "Clear" at bounding box center [792, 331] width 46 height 15
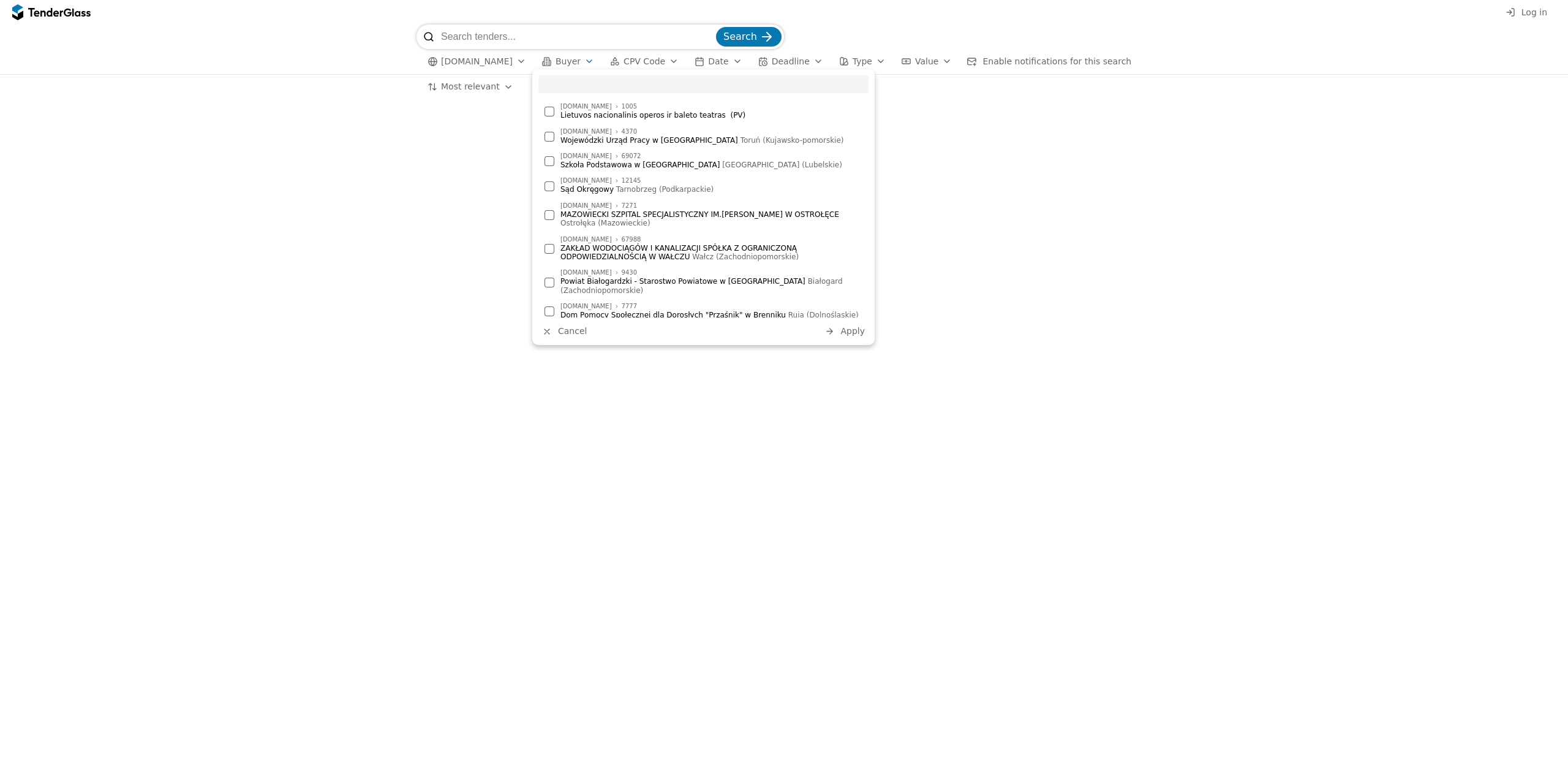
click at [465, 88] on html "Log in Search [DOMAIN_NAME] Buyer CPV Code Date Deadline Type Value Enable noti…" at bounding box center [784, 389] width 1568 height 779
click at [462, 61] on html "Log in Search [DOMAIN_NAME] Buyer CPV Code Date Deadline Type Value Enable noti…" at bounding box center [784, 389] width 1568 height 779
click at [478, 56] on span "[DOMAIN_NAME]" at bounding box center [476, 61] width 71 height 10
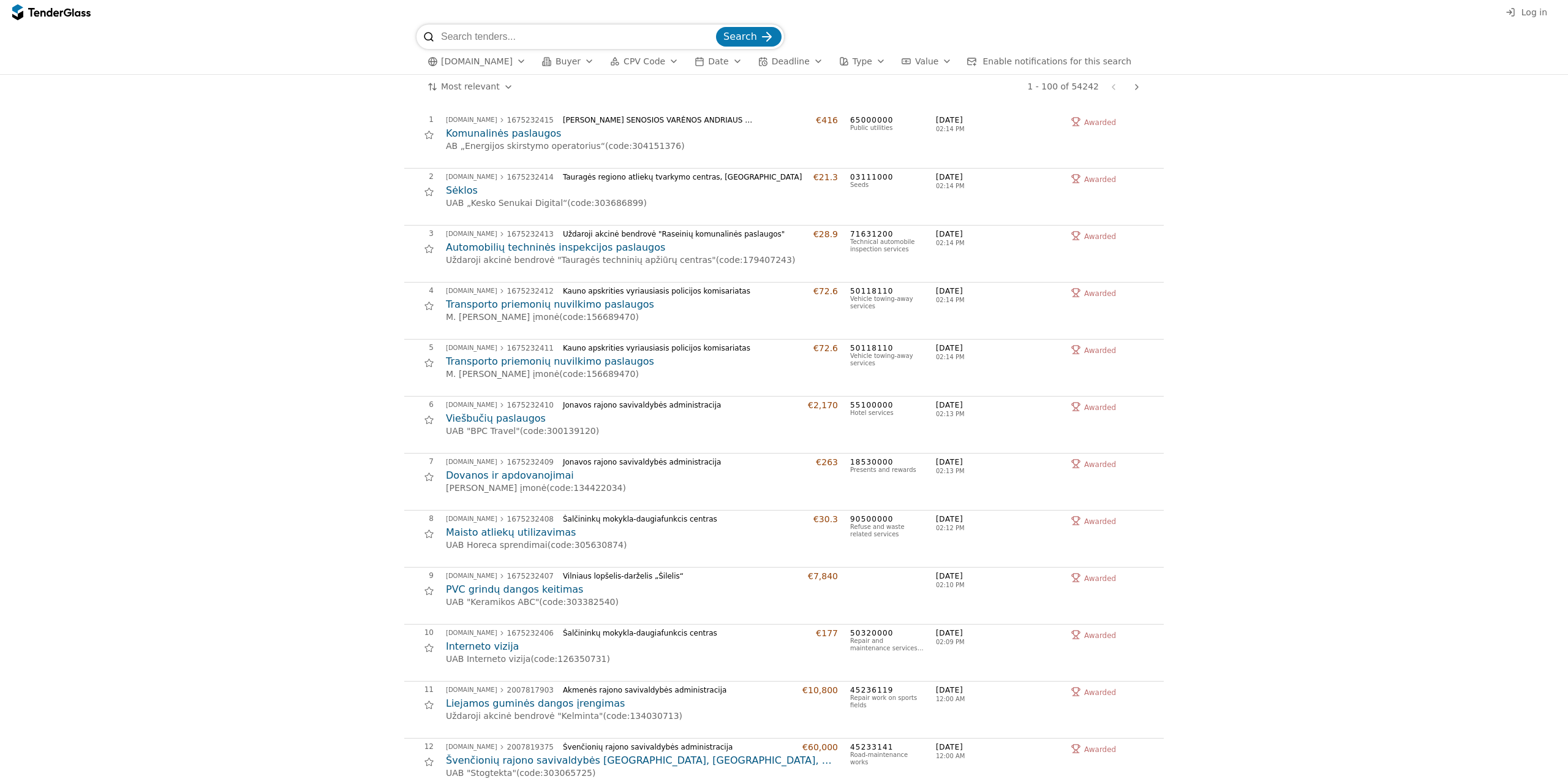
click at [489, 57] on span "[DOMAIN_NAME]" at bounding box center [476, 61] width 71 height 10
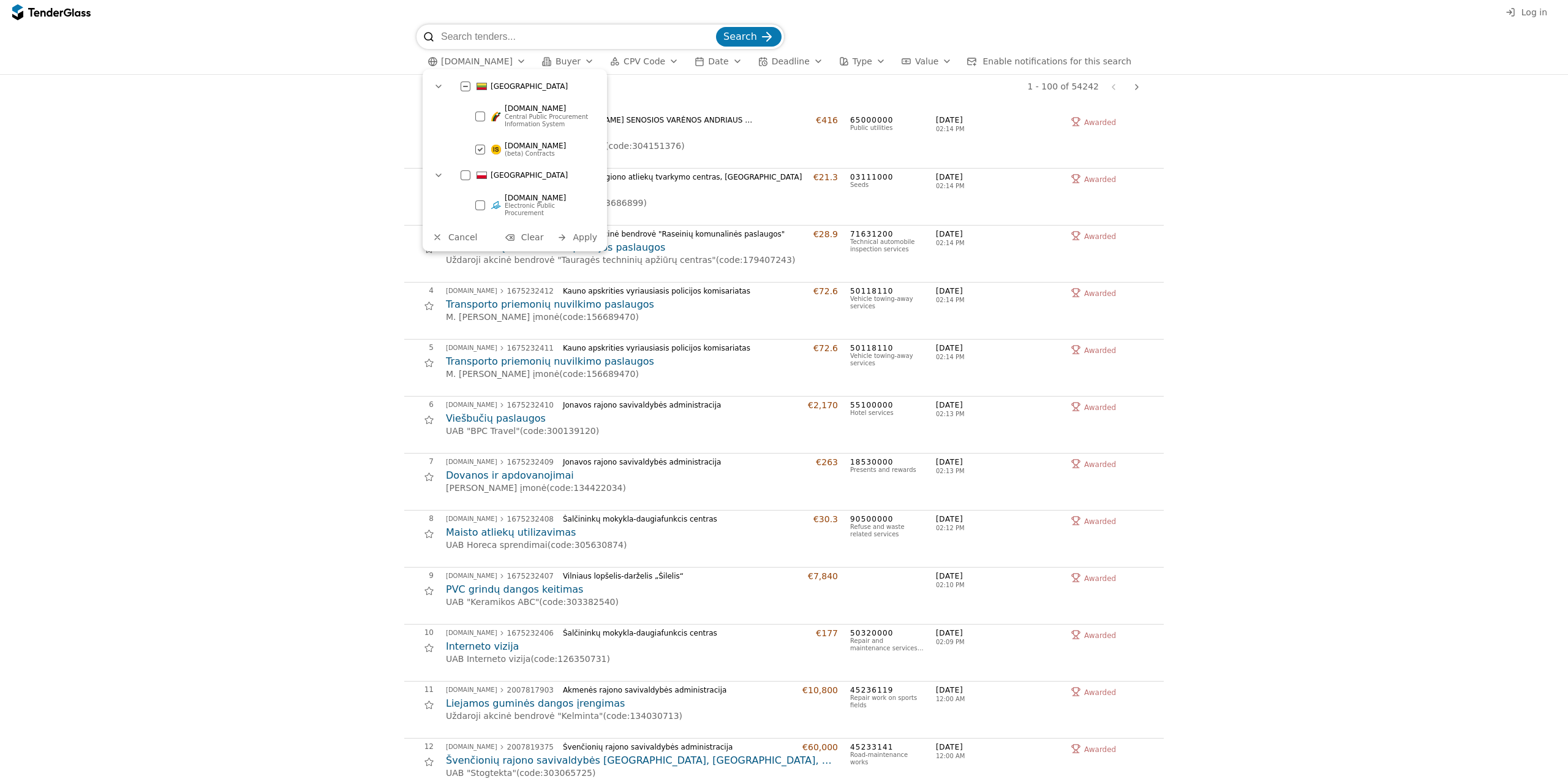
click at [482, 150] on div at bounding box center [480, 149] width 43 height 41
click at [479, 148] on div at bounding box center [480, 148] width 9 height 9
click at [580, 232] on span "Apply" at bounding box center [585, 237] width 24 height 9
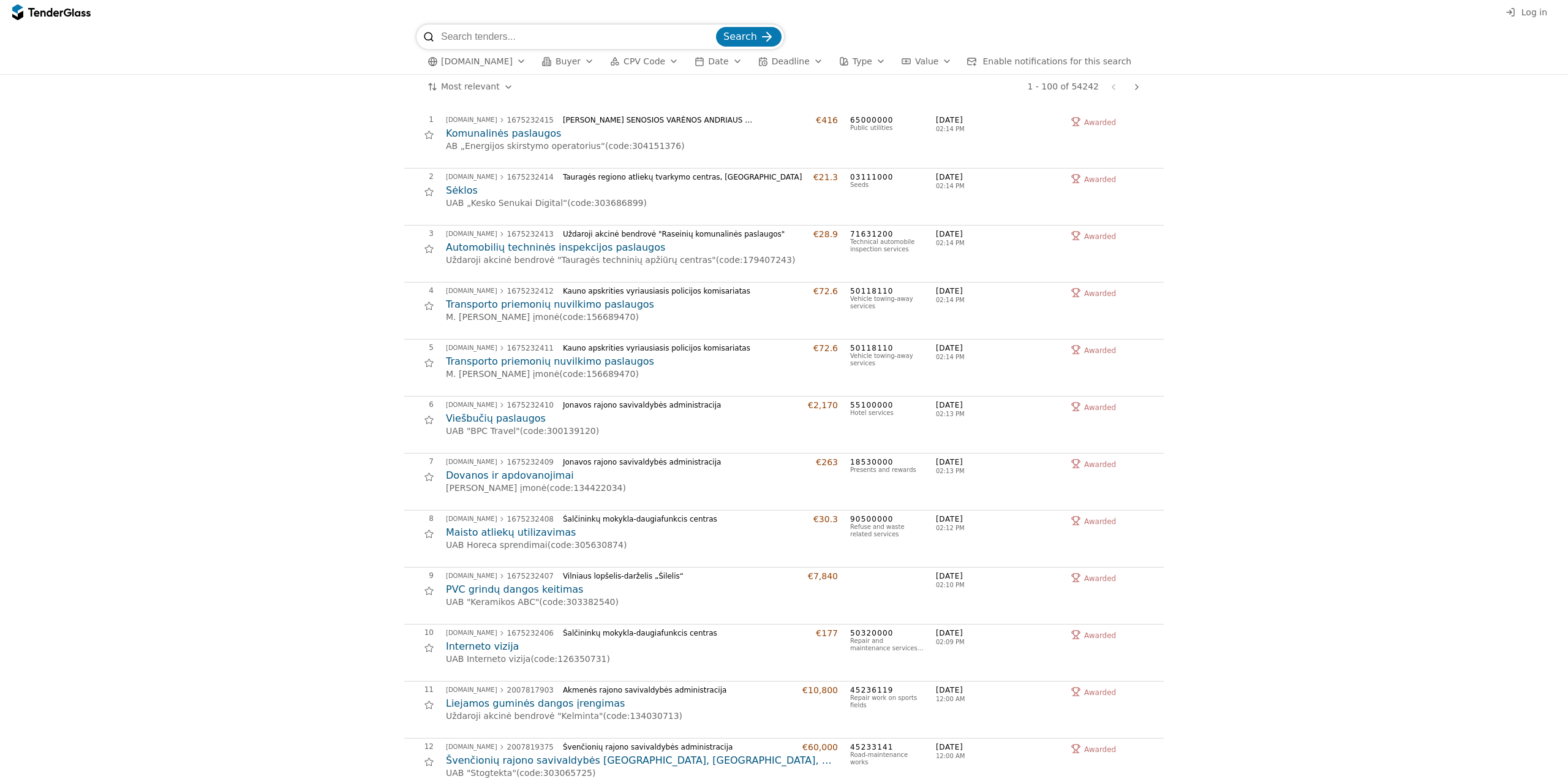
click at [526, 62] on div "[DOMAIN_NAME] Buyer CPV Code Date Deadline Type Value Enable notifications for …" at bounding box center [784, 61] width 735 height 25
click at [520, 60] on div "button" at bounding box center [521, 61] width 35 height 32
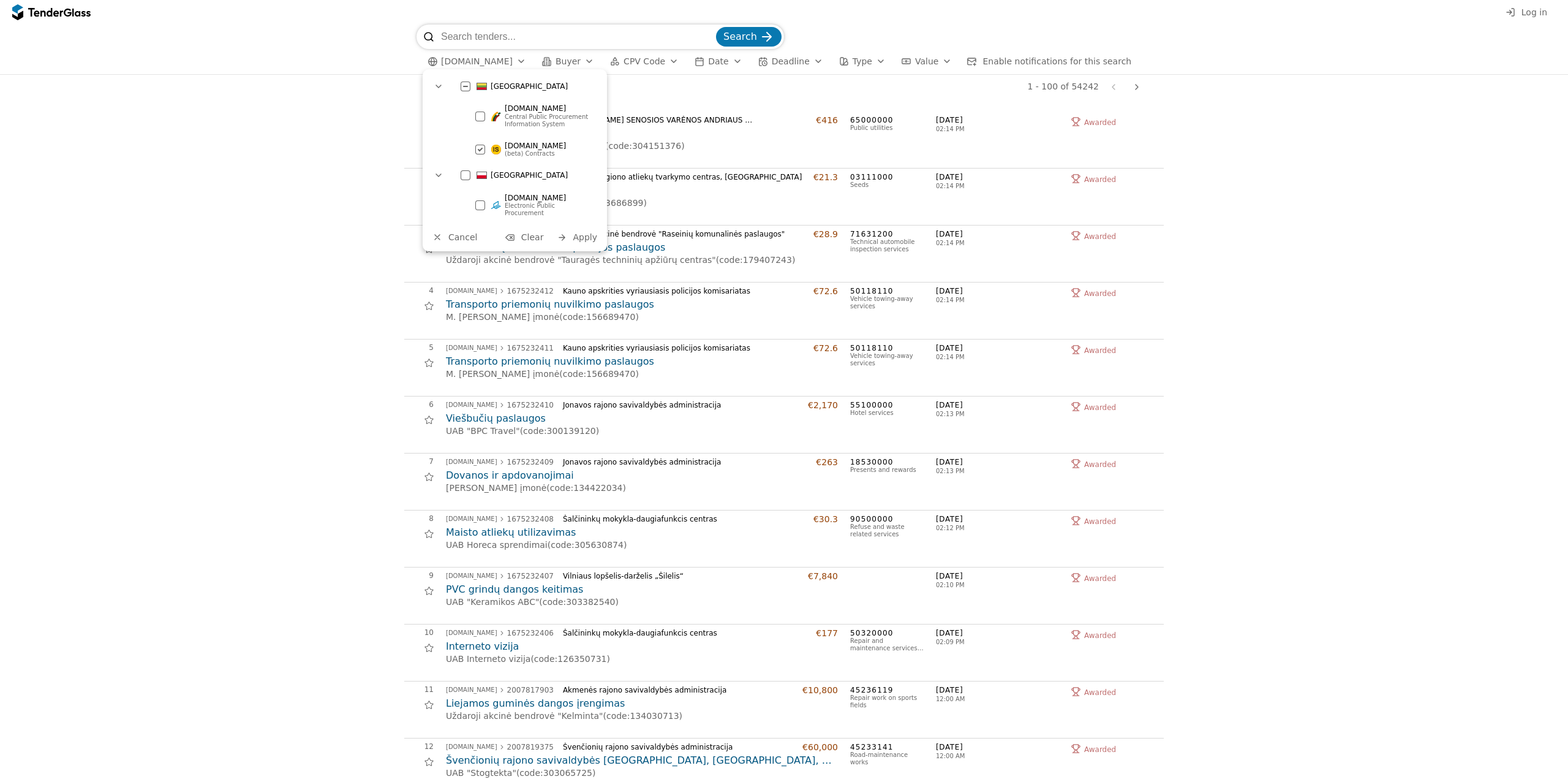
click at [469, 87] on div at bounding box center [466, 86] width 43 height 39
click at [582, 232] on span "Apply" at bounding box center [585, 237] width 24 height 9
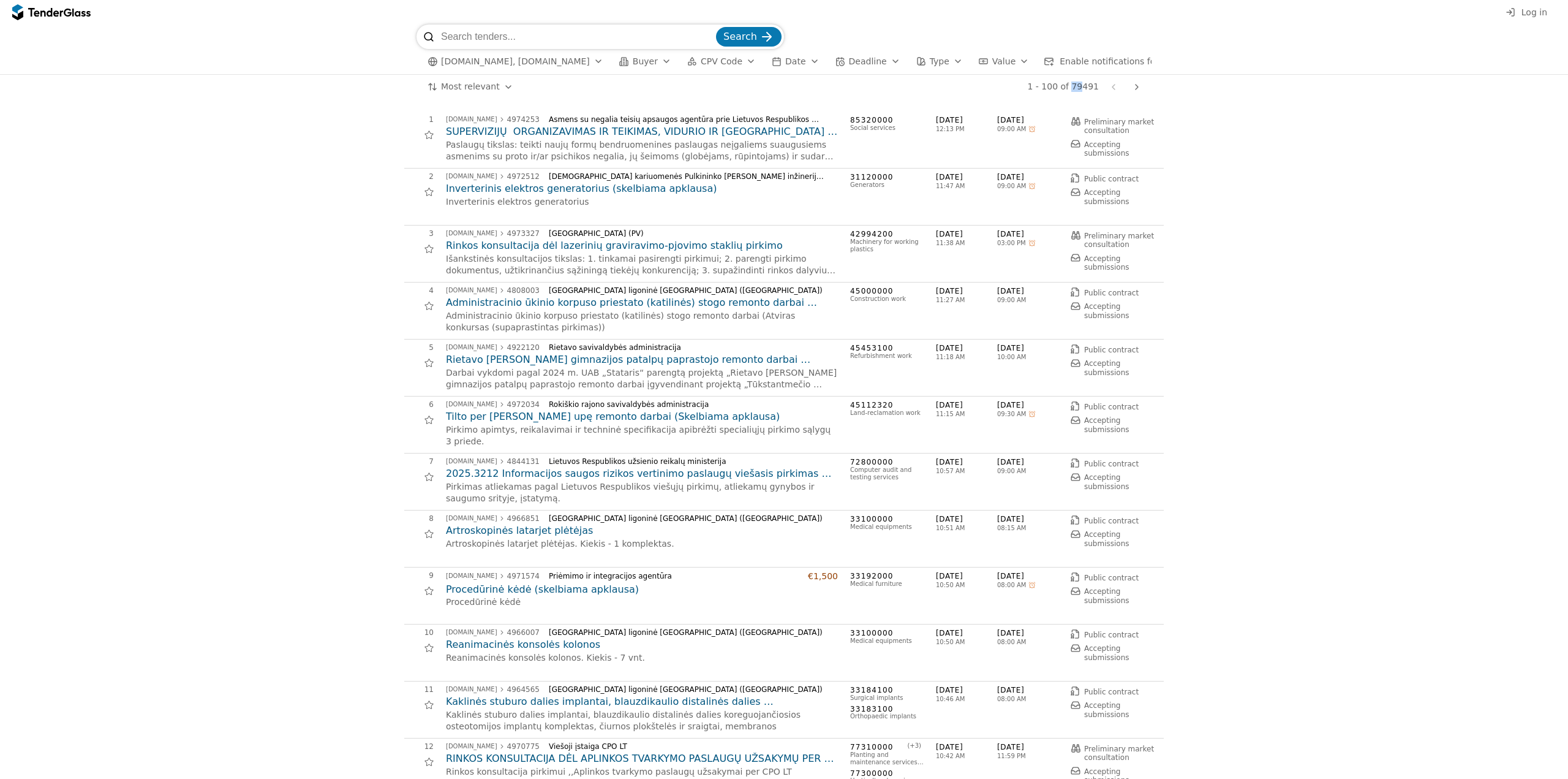
drag, startPoint x: 1076, startPoint y: 92, endPoint x: 1087, endPoint y: 99, distance: 13.0
click at [1087, 92] on div "1 - 100 of 79491" at bounding box center [1063, 86] width 71 height 10
click at [479, 58] on span "[DOMAIN_NAME], [DOMAIN_NAME]" at bounding box center [515, 61] width 148 height 10
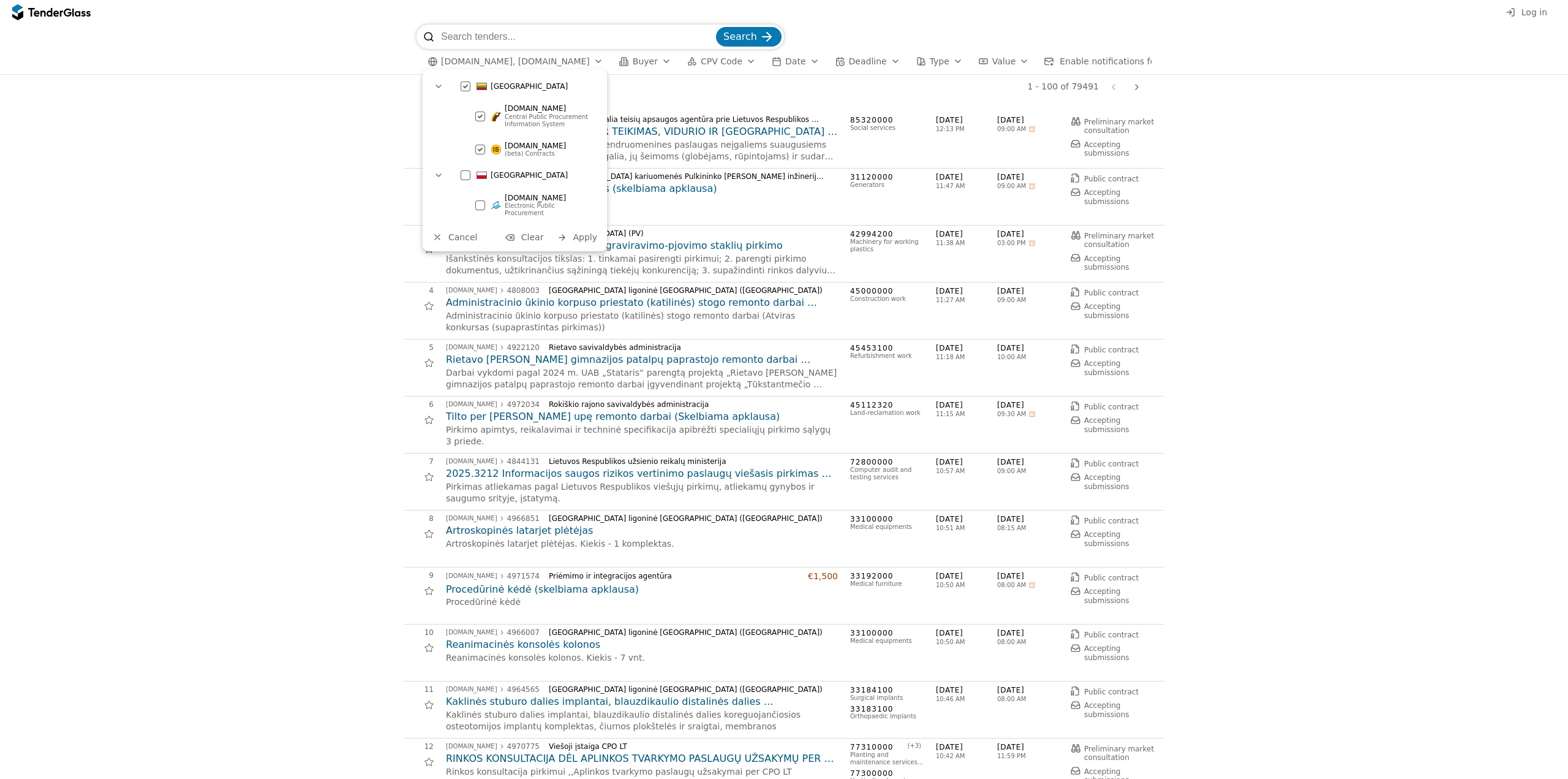
click at [463, 85] on div at bounding box center [466, 86] width 43 height 41
click at [462, 175] on div at bounding box center [465, 175] width 9 height 9
click at [518, 226] on div at bounding box center [509, 237] width 35 height 33
click at [463, 173] on div at bounding box center [465, 175] width 9 height 9
click at [589, 232] on span "Apply" at bounding box center [585, 237] width 24 height 9
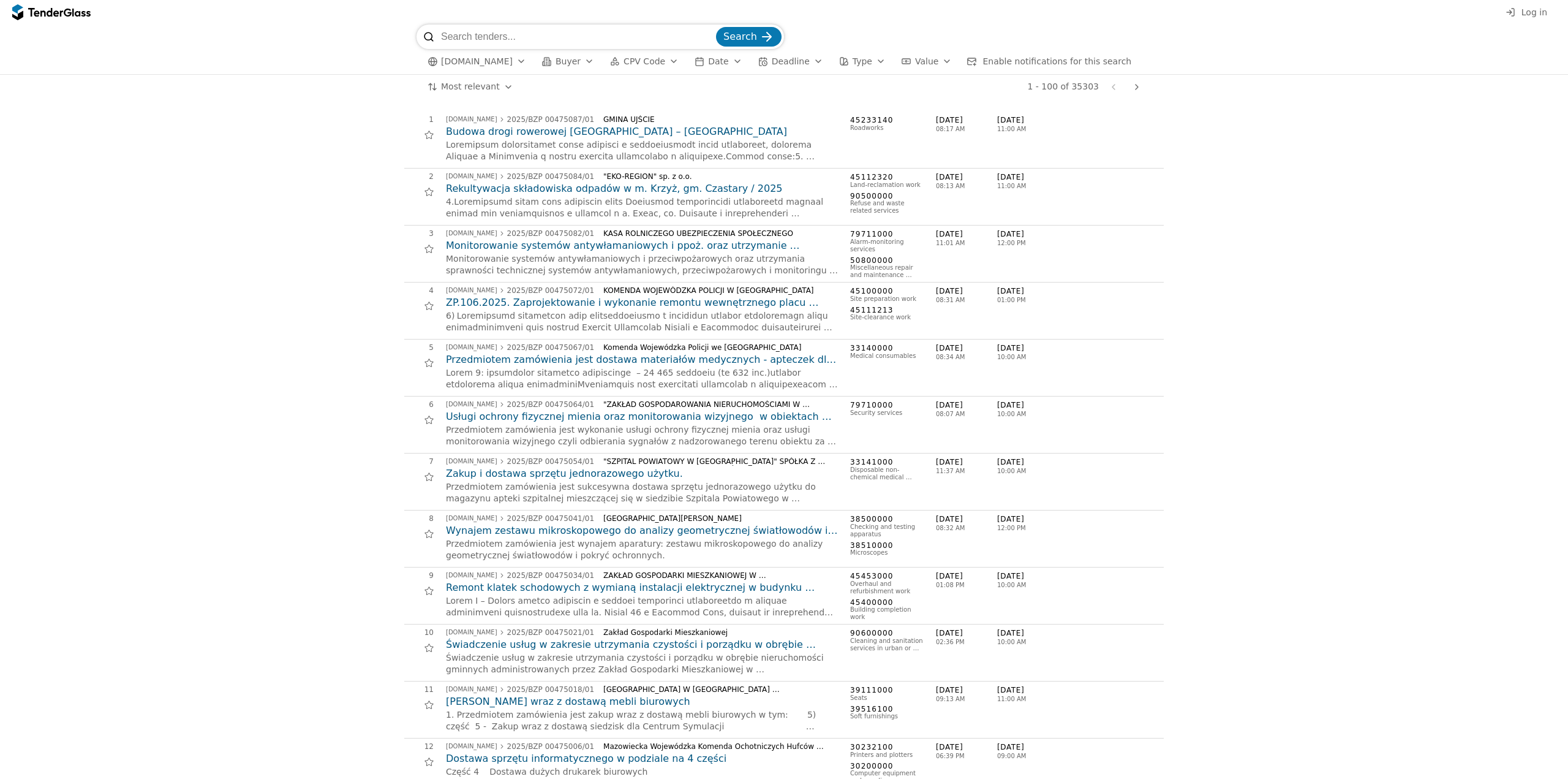
click at [666, 58] on div "button" at bounding box center [674, 61] width 35 height 32
click at [1138, 87] on div at bounding box center [1136, 87] width 29 height 32
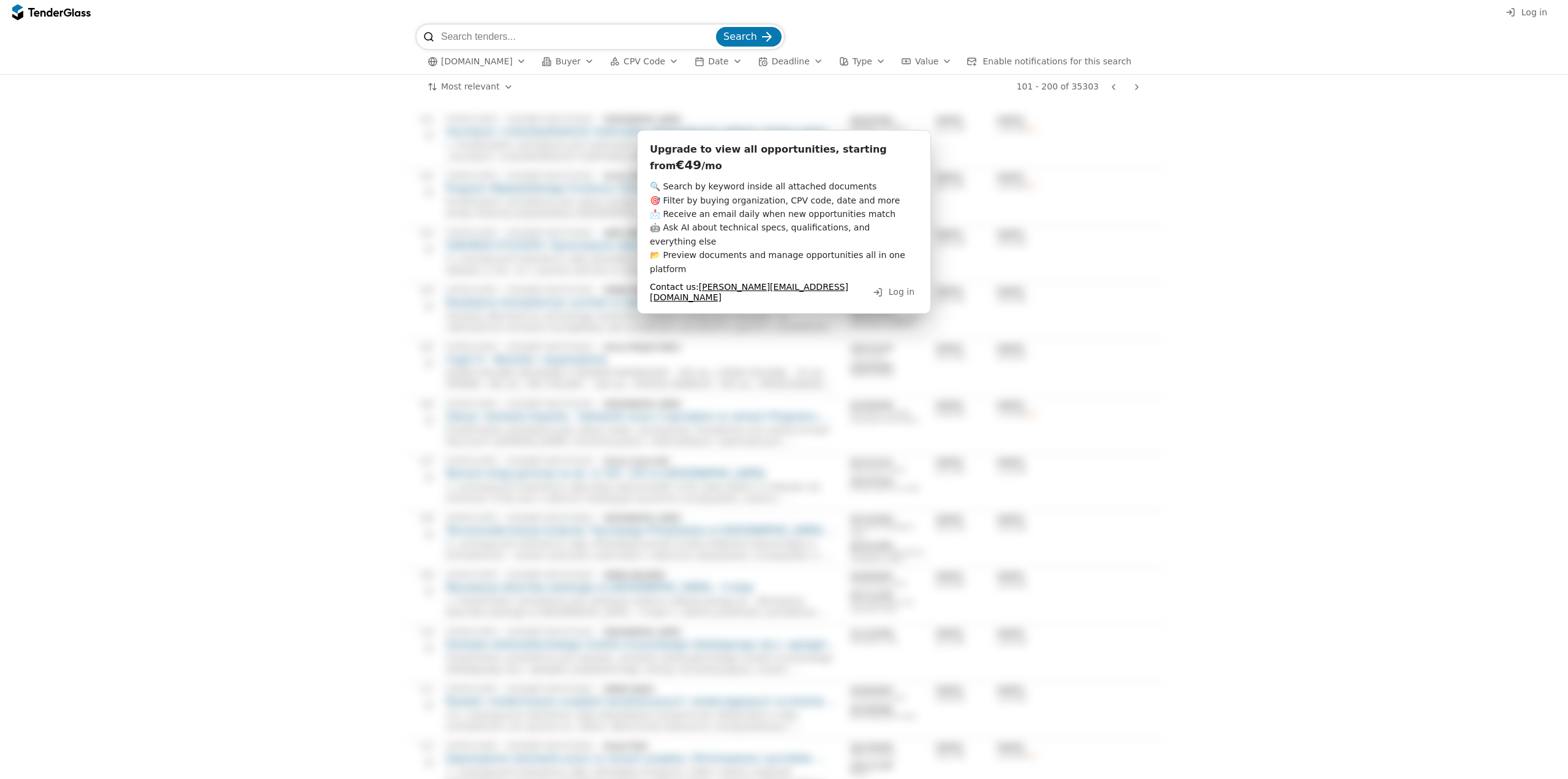
click at [1141, 84] on div at bounding box center [1136, 87] width 29 height 32
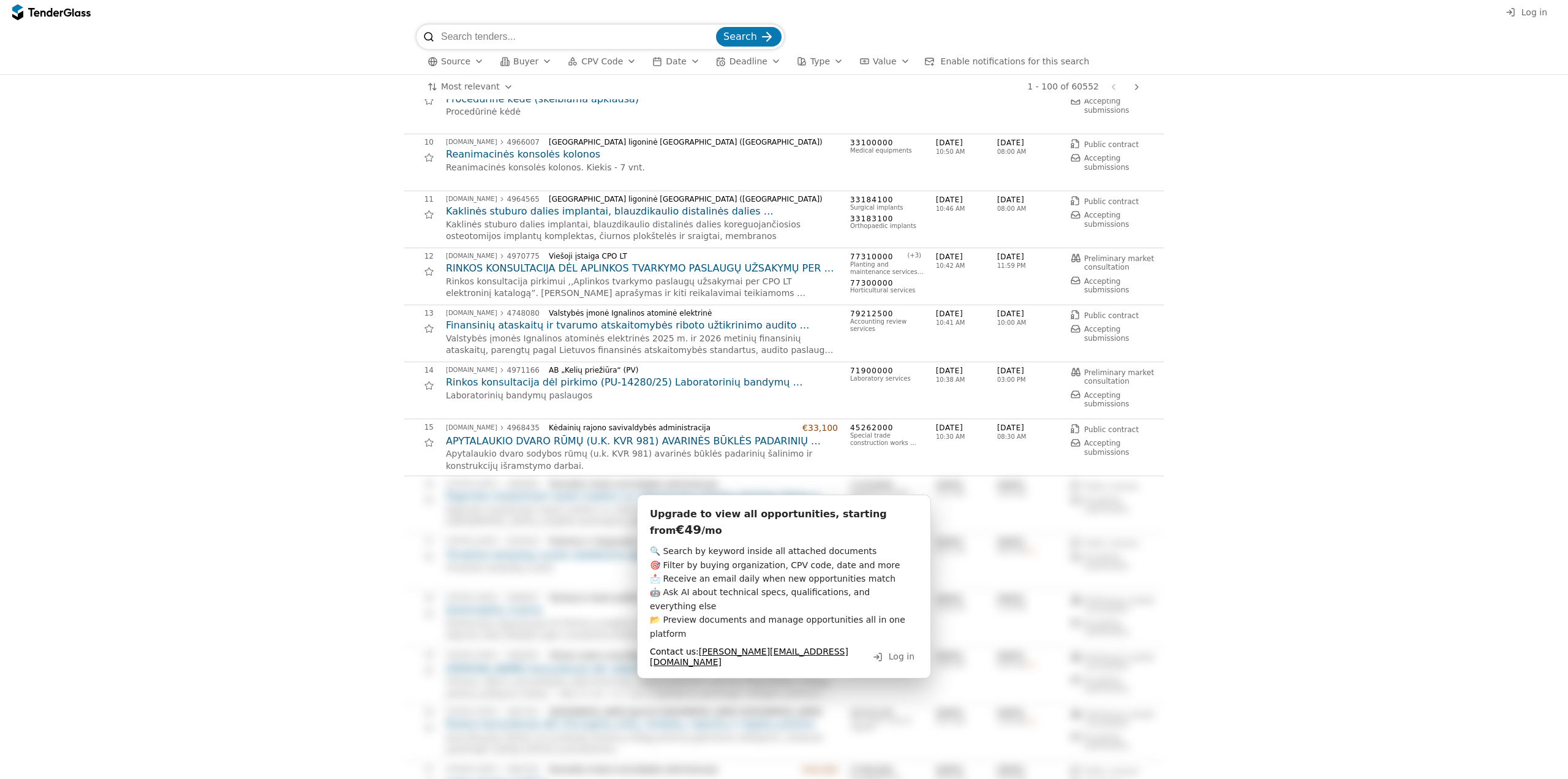
scroll to position [919, 0]
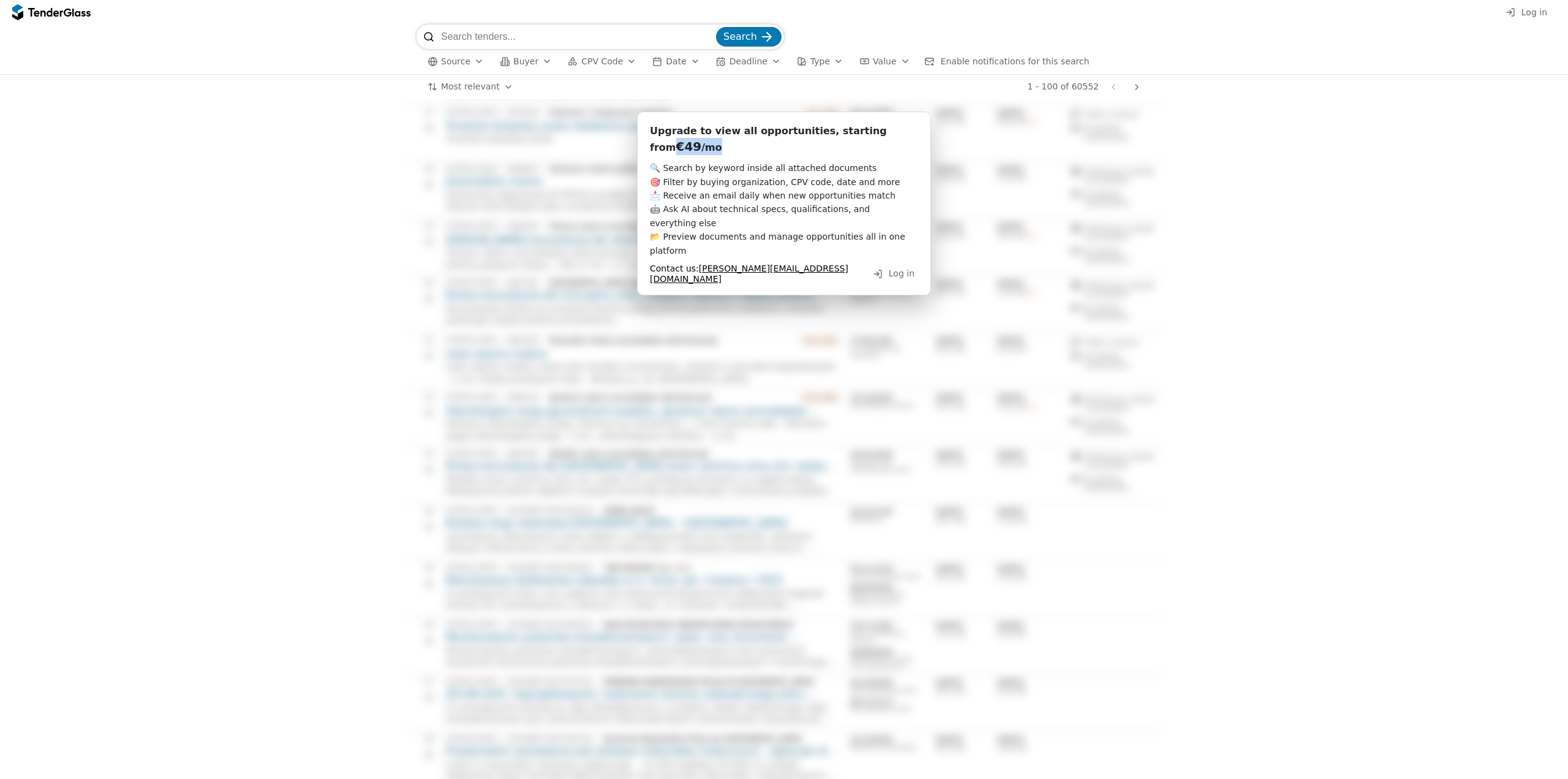
drag, startPoint x: 870, startPoint y: 130, endPoint x: 916, endPoint y: 140, distance: 47.1
click at [916, 138] on div "Upgrade to view all opportunities, starting from €49 /mo 🔍 Search by keyword in…" at bounding box center [784, 204] width 294 height 184
copy div "€49 /mo"
